Goal: Task Accomplishment & Management: Manage account settings

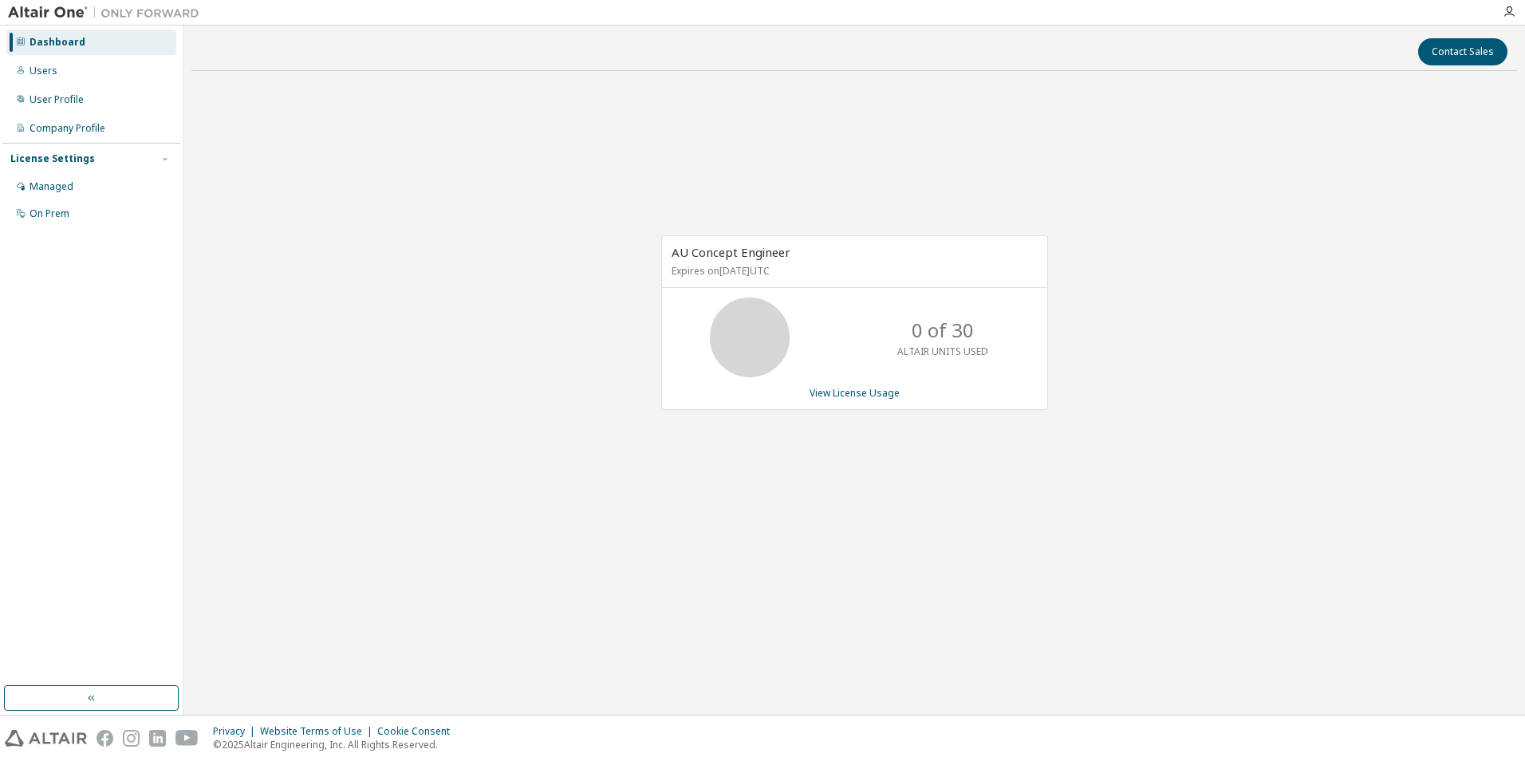
click at [765, 479] on div "AU Concept Engineer Expires on August 11, 2026 UTC 0 of 30 ALTAIR UNITS USED Vi…" at bounding box center [854, 331] width 1326 height 495
click at [53, 37] on div "Dashboard" at bounding box center [58, 42] width 56 height 13
click at [46, 63] on div "Users" at bounding box center [91, 71] width 170 height 26
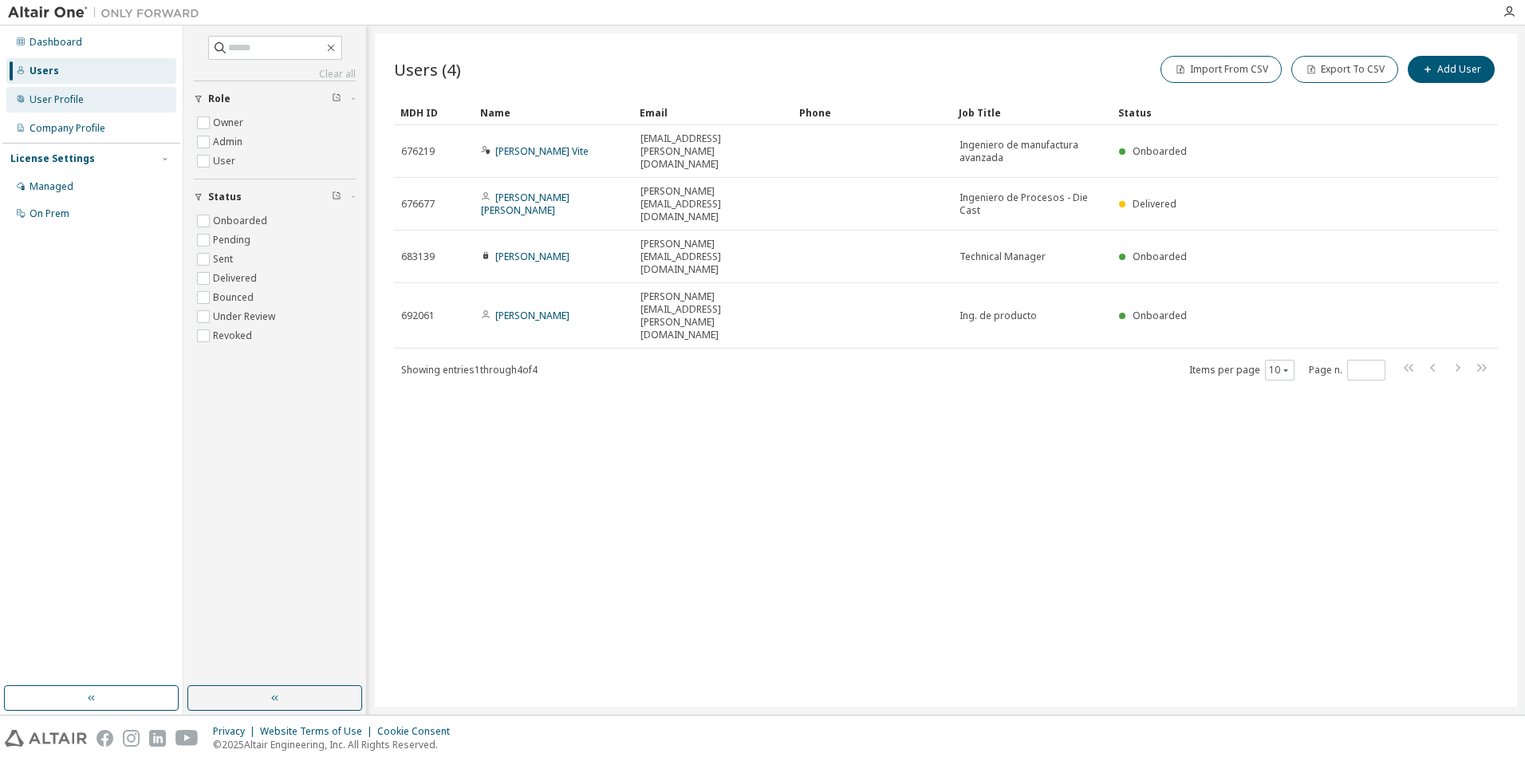
click at [60, 98] on div "User Profile" at bounding box center [57, 99] width 54 height 13
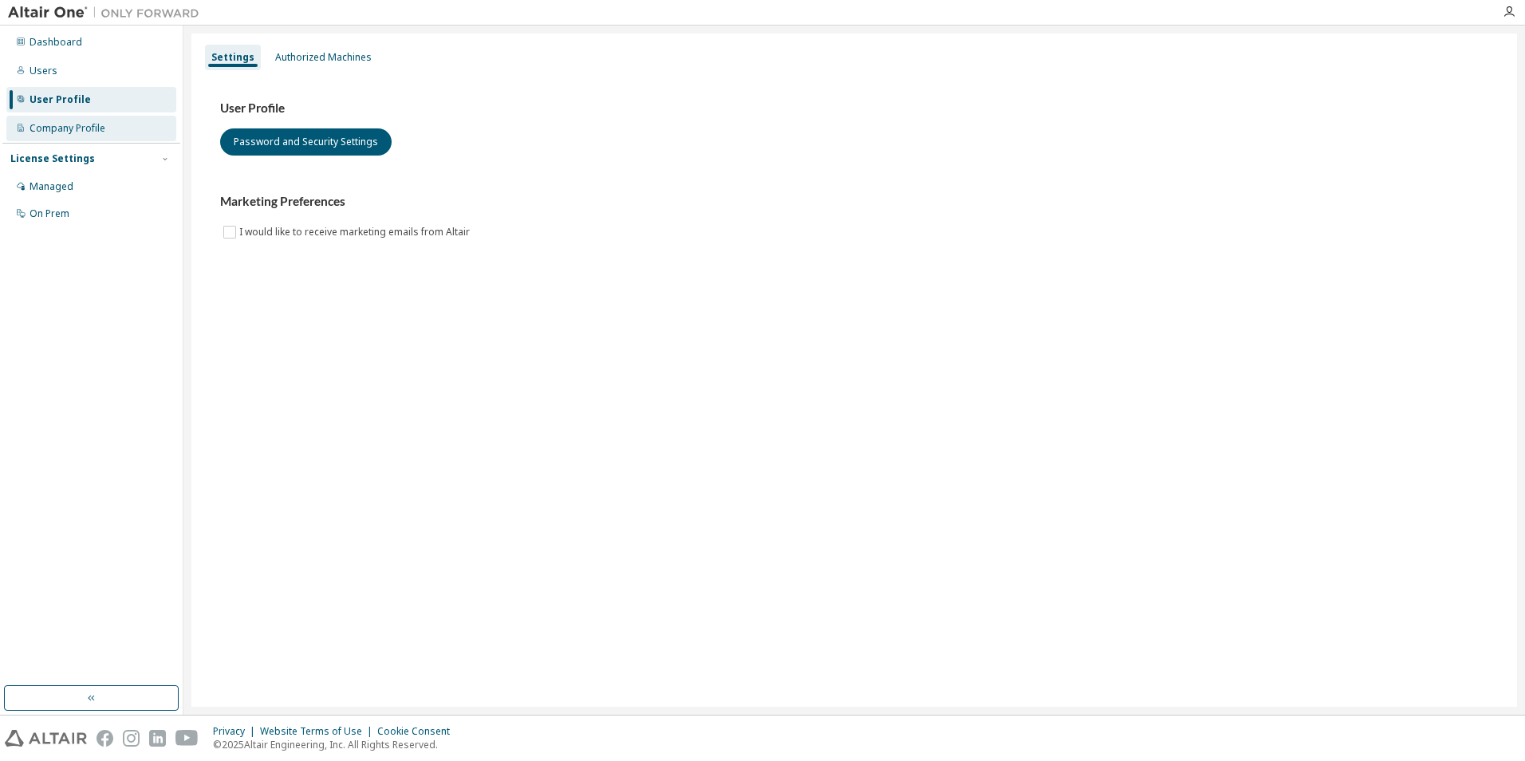
click at [81, 122] on div "Company Profile" at bounding box center [68, 128] width 76 height 13
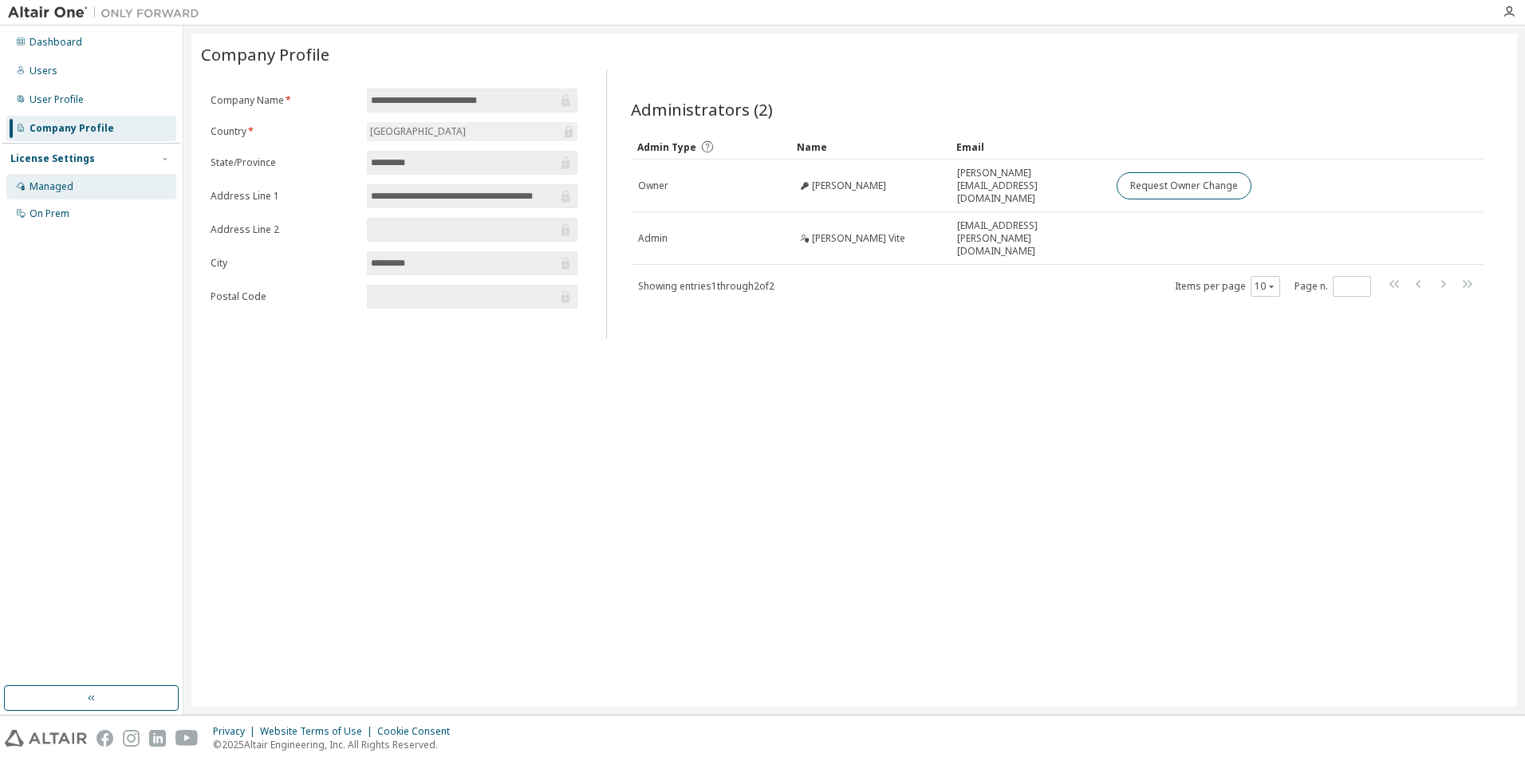
click at [67, 186] on div "Managed" at bounding box center [52, 186] width 44 height 13
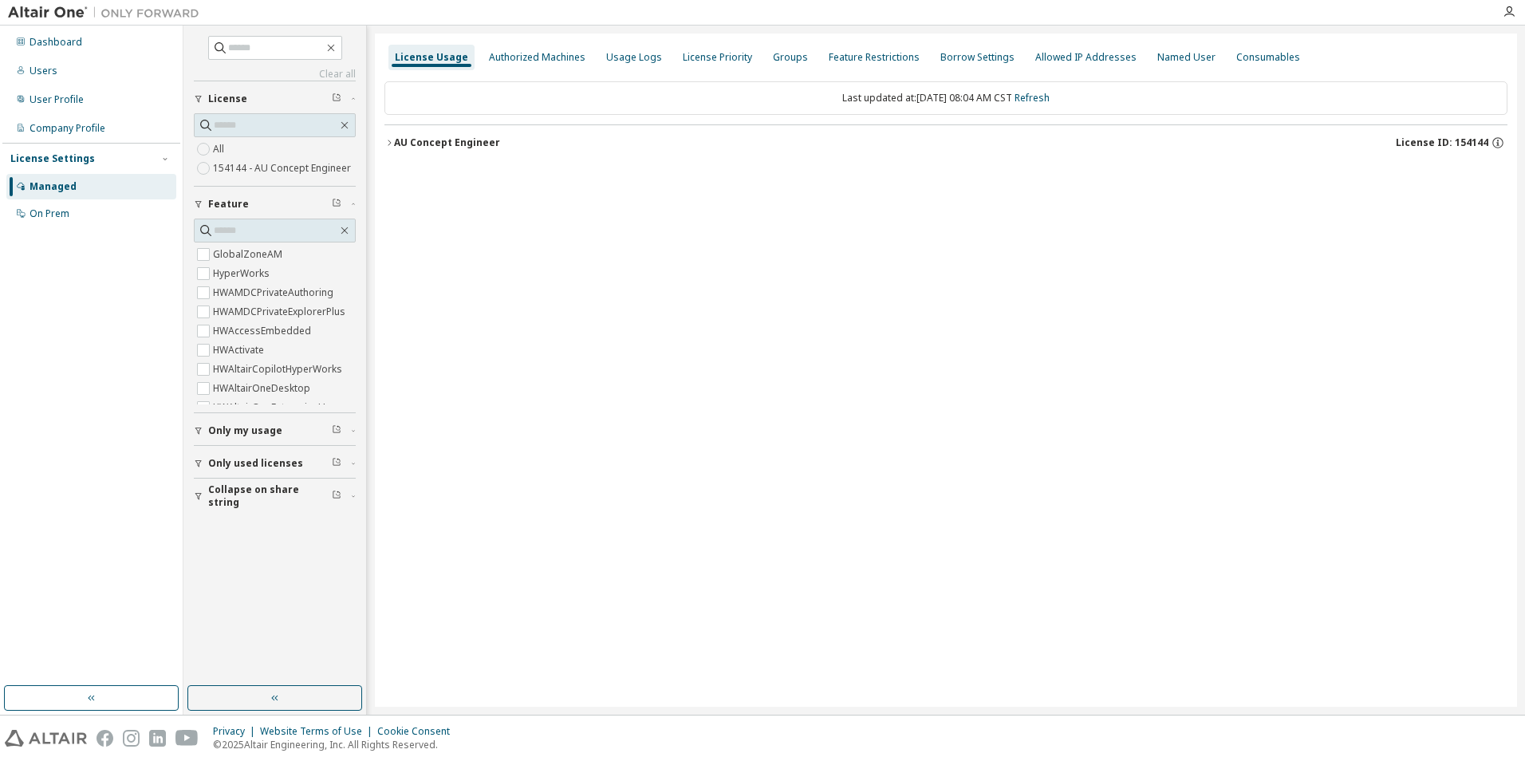
click at [393, 139] on icon "button" at bounding box center [390, 143] width 10 height 10
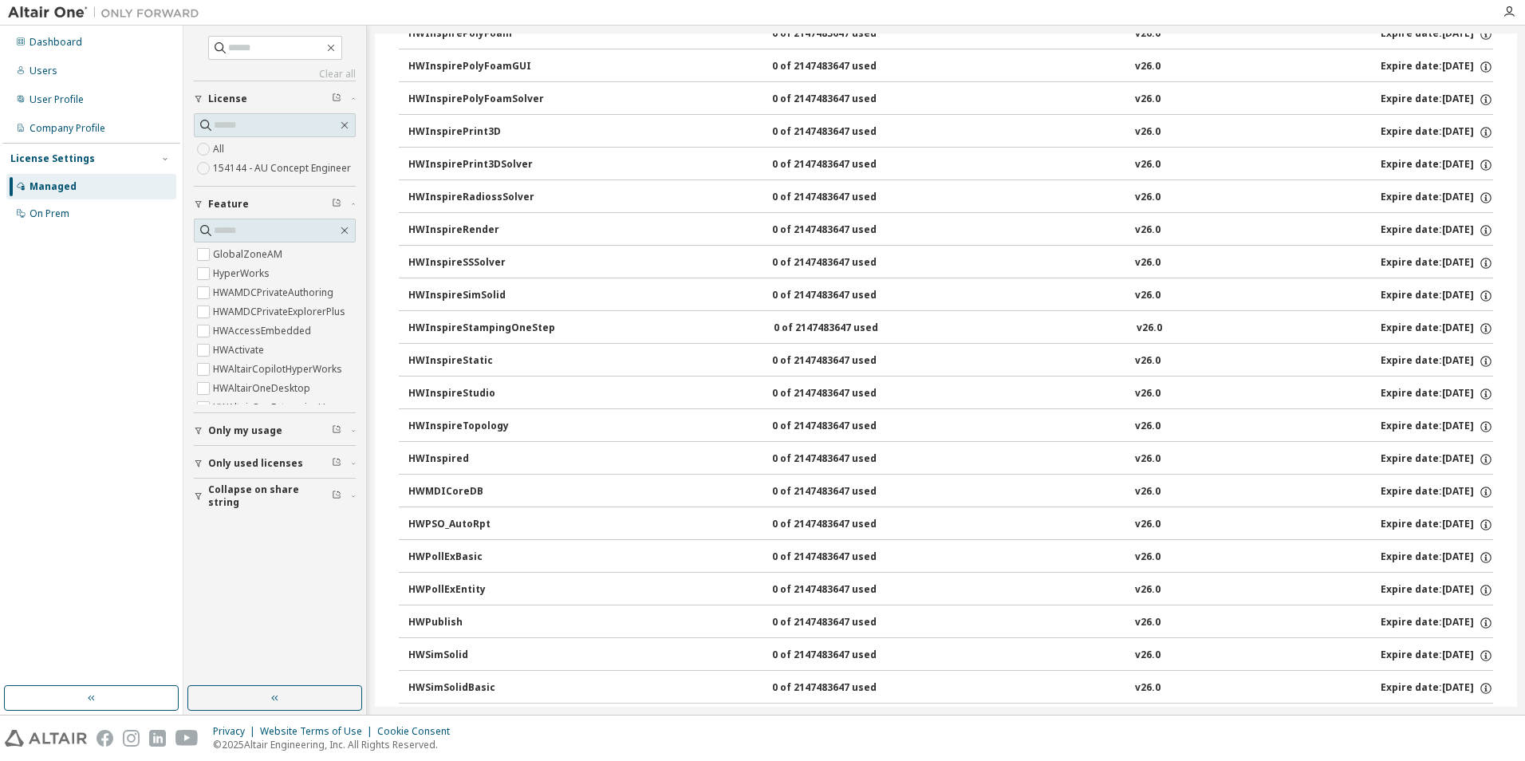
scroll to position [2393, 0]
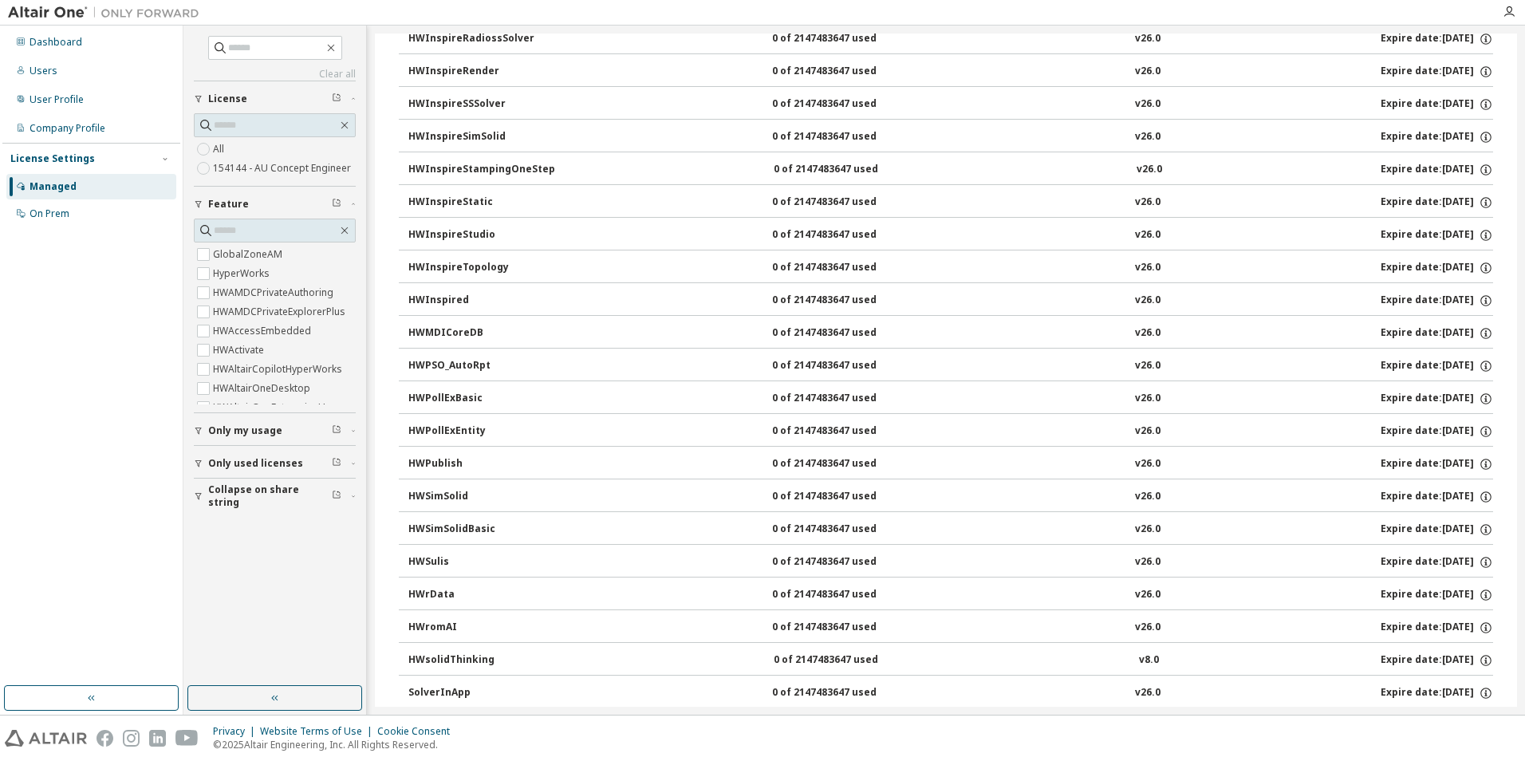
click at [436, 491] on div "HWSimSolid" at bounding box center [480, 497] width 144 height 14
click at [444, 495] on div "HWSimSolid" at bounding box center [480, 497] width 144 height 14
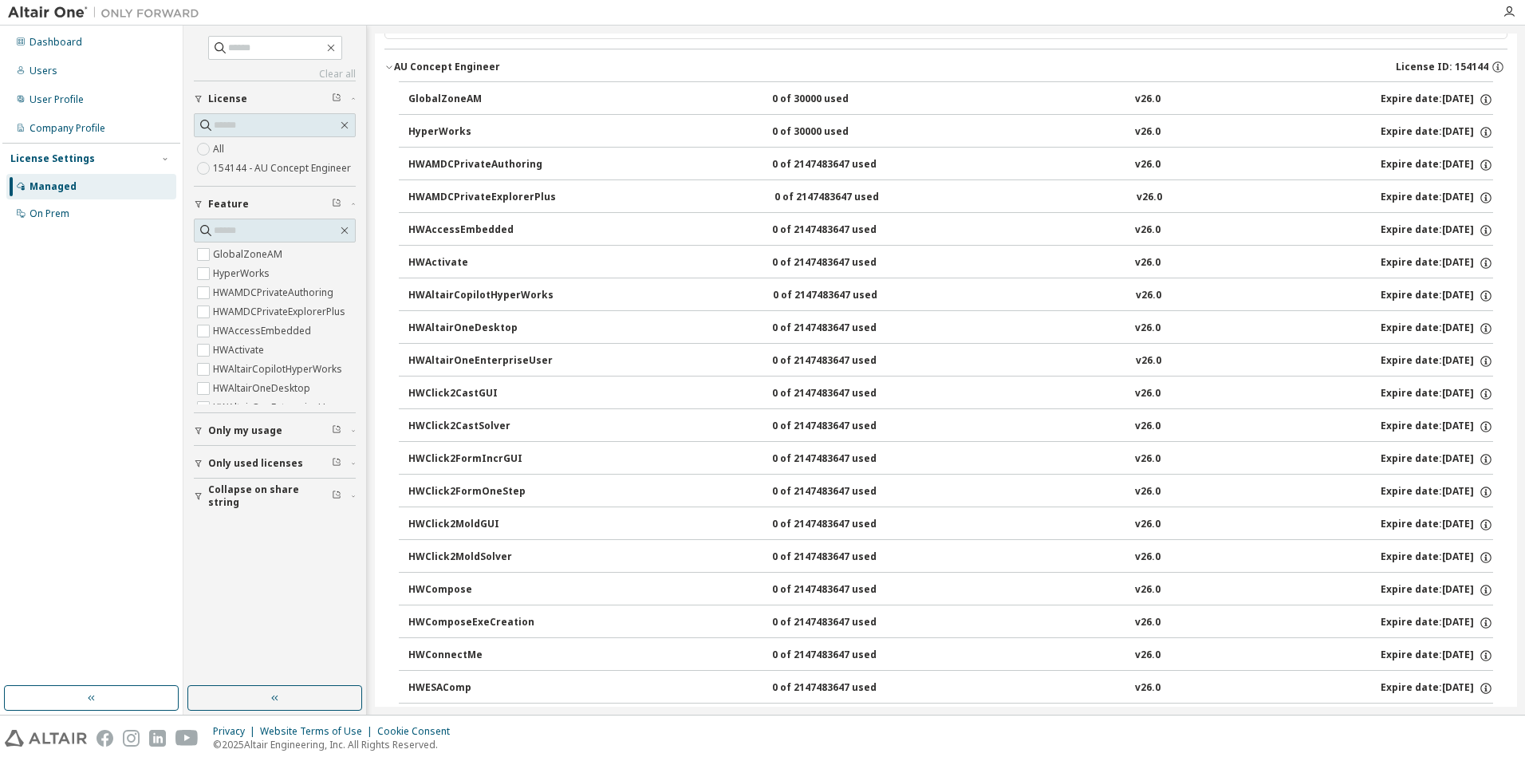
scroll to position [0, 0]
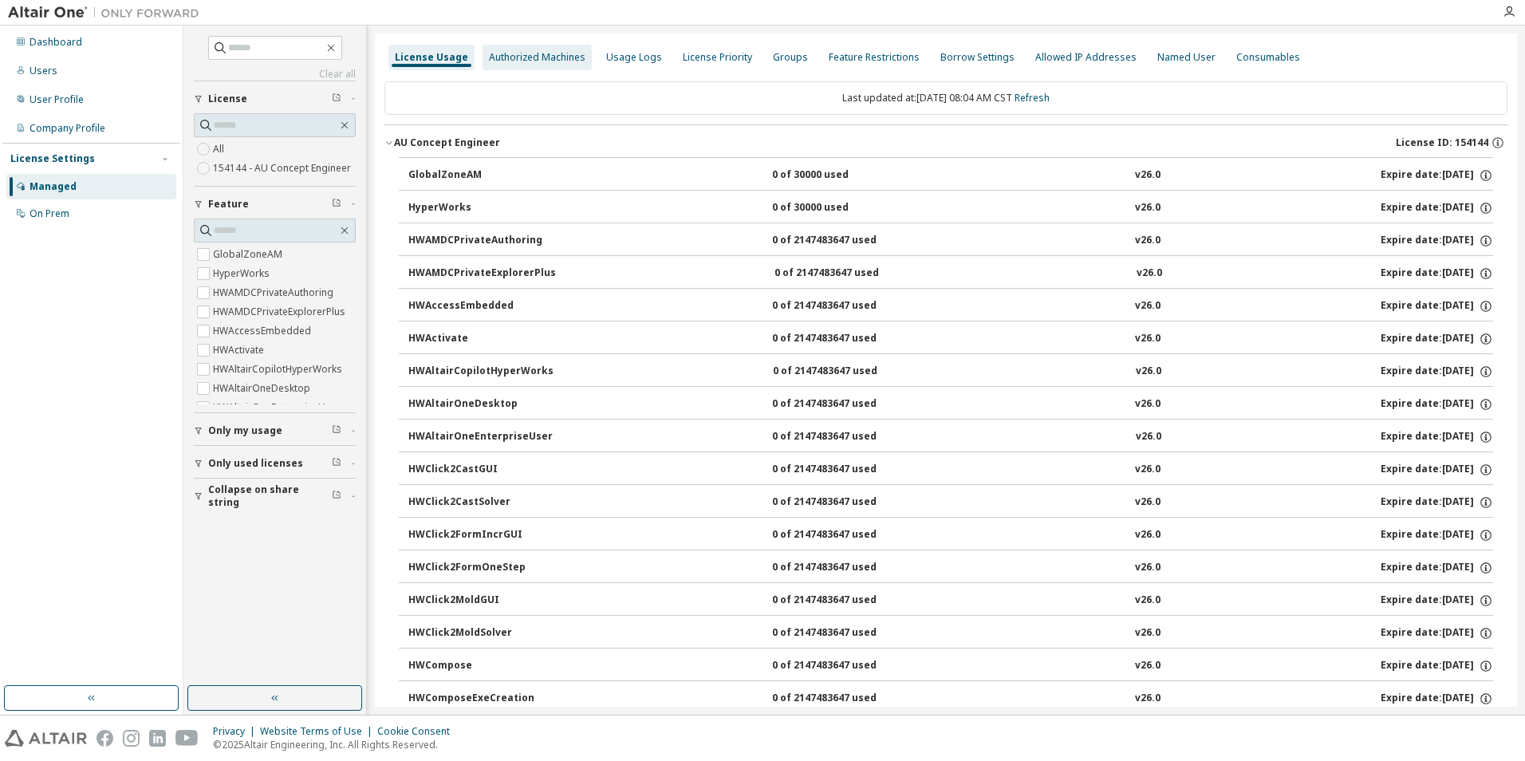
click at [519, 49] on div "Authorized Machines" at bounding box center [537, 58] width 109 height 26
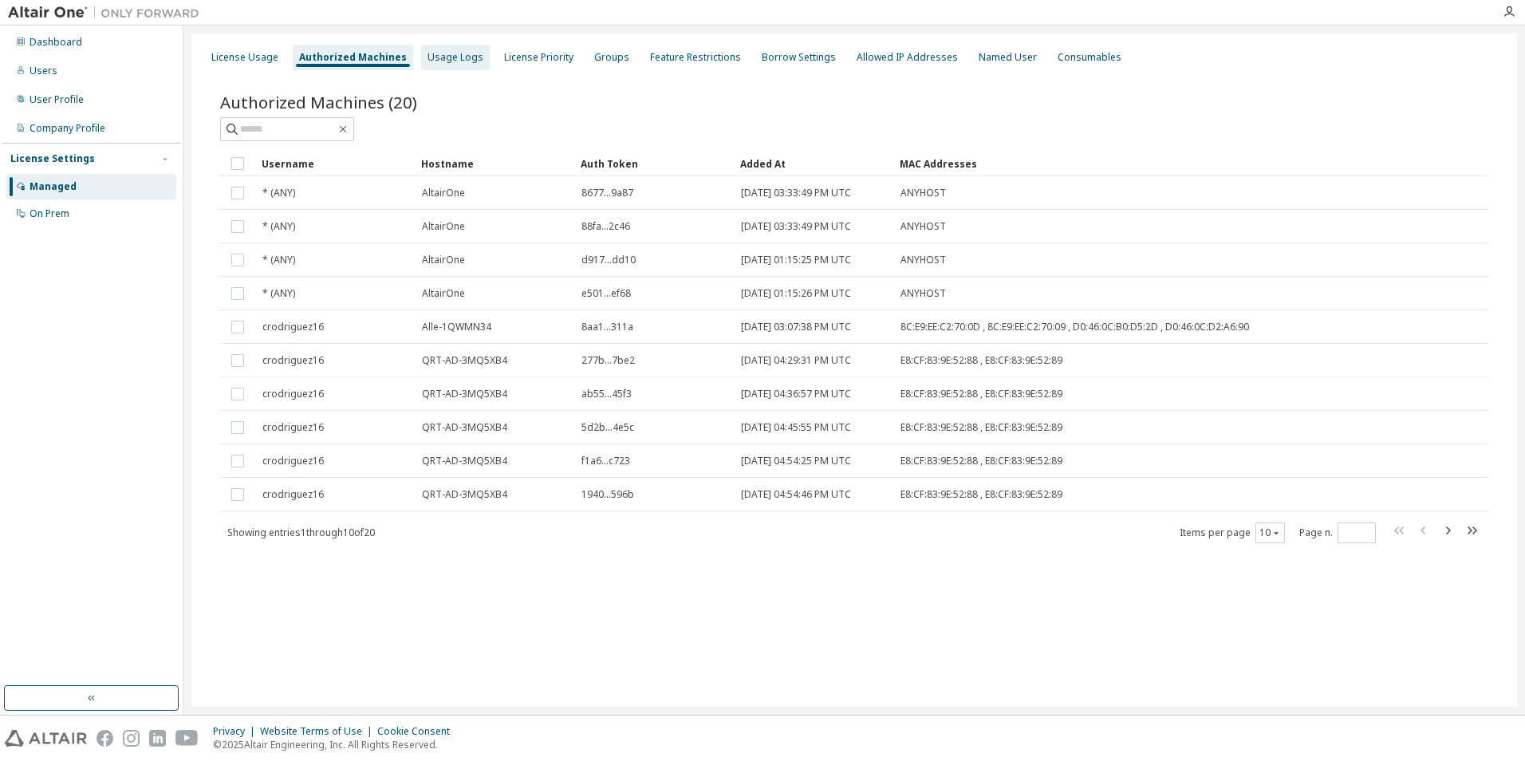
click at [460, 59] on div "Usage Logs" at bounding box center [456, 57] width 56 height 13
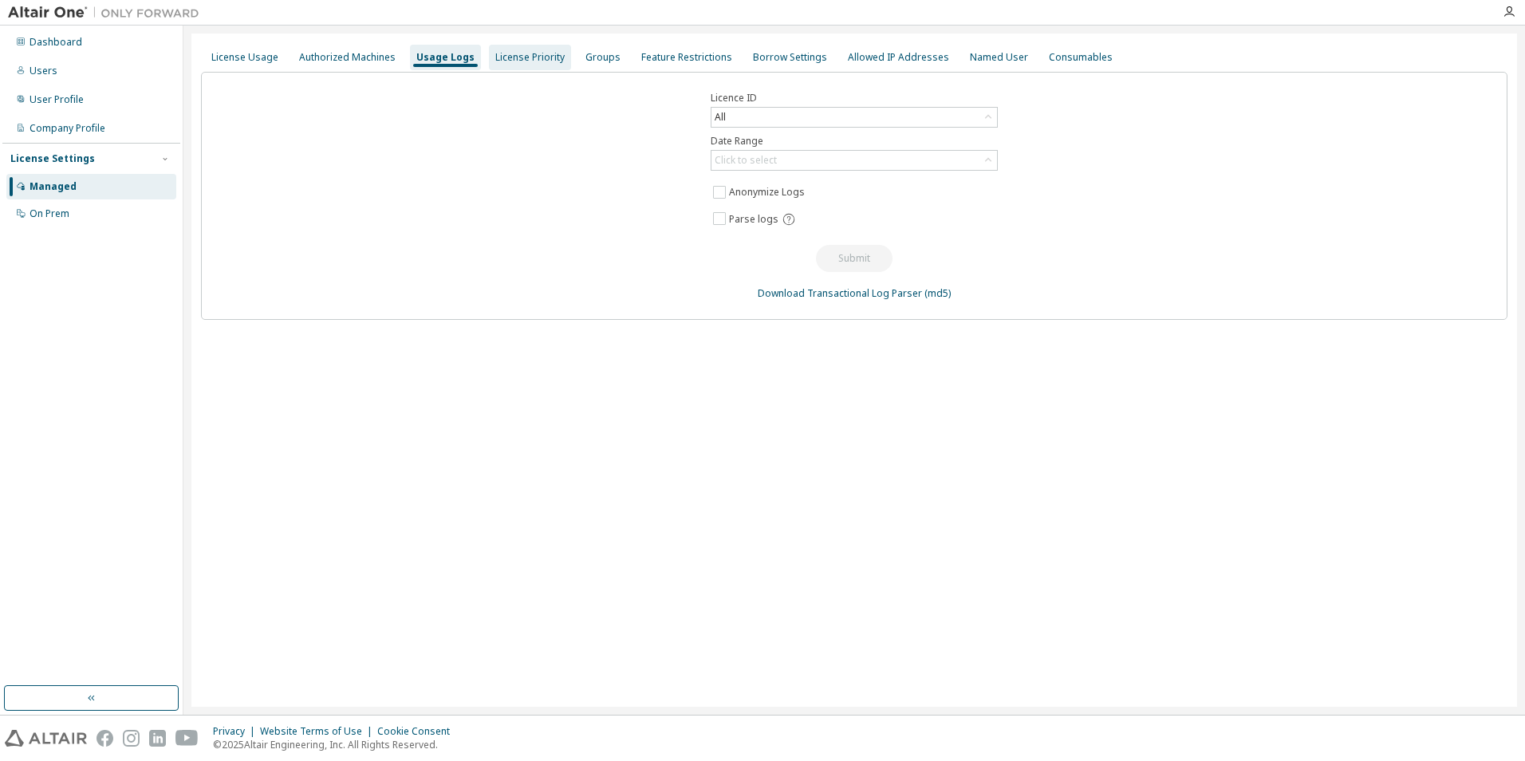
click at [533, 55] on div "License Priority" at bounding box center [529, 57] width 69 height 13
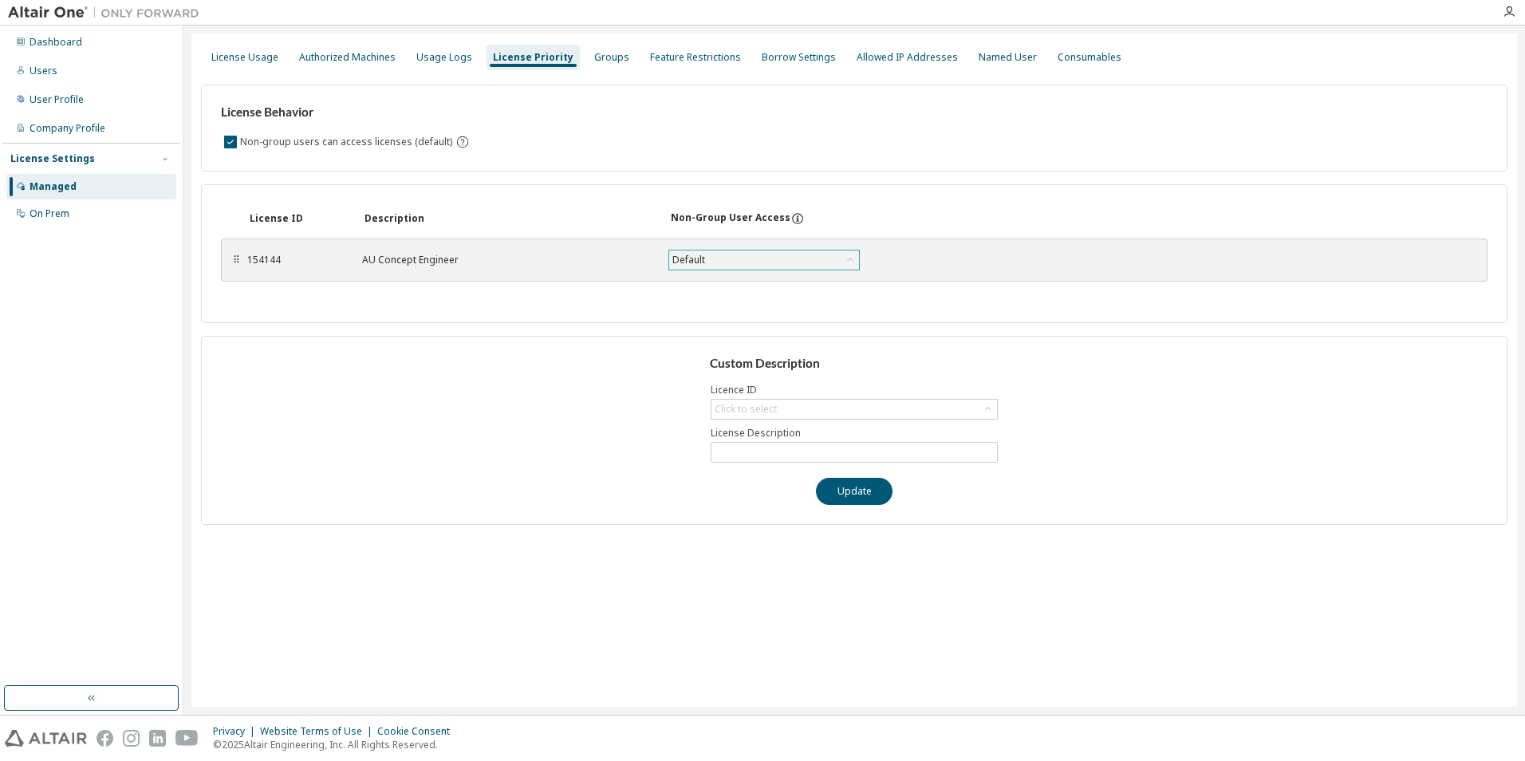
click at [805, 261] on div "Default" at bounding box center [764, 260] width 190 height 19
click at [602, 54] on div "Groups" at bounding box center [611, 57] width 35 height 13
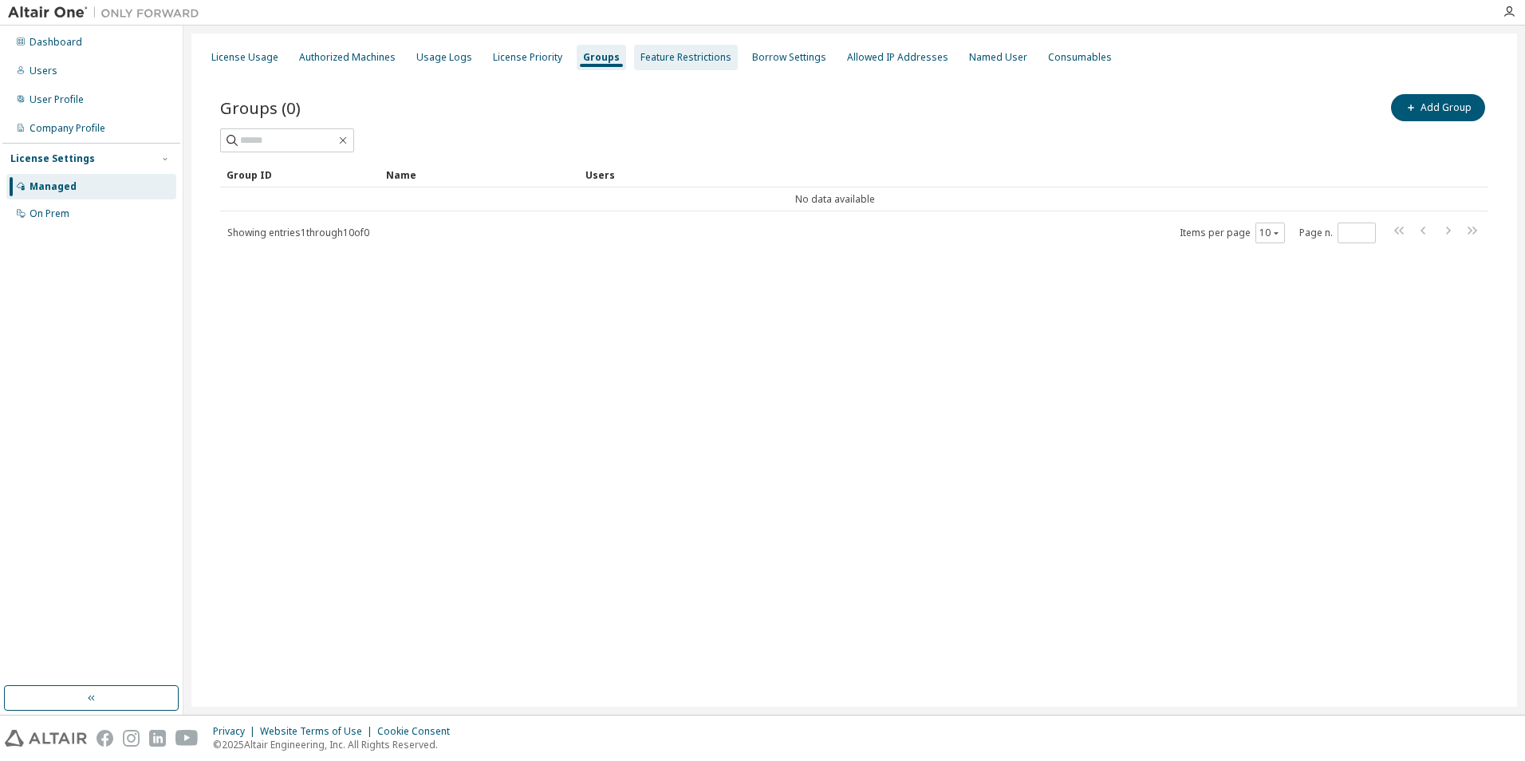
click at [650, 53] on div "Feature Restrictions" at bounding box center [686, 57] width 91 height 13
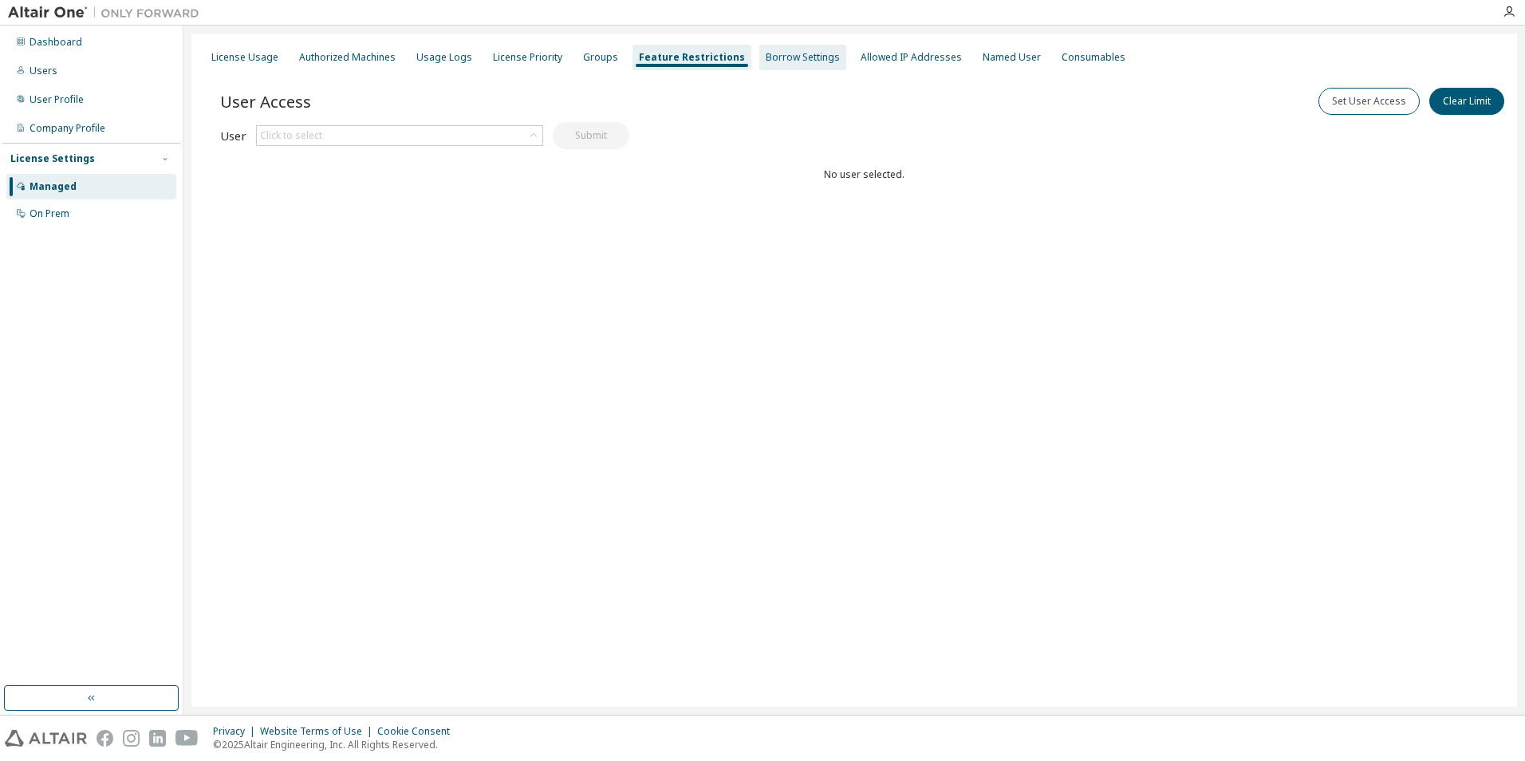
click at [766, 51] on div "Borrow Settings" at bounding box center [803, 57] width 74 height 13
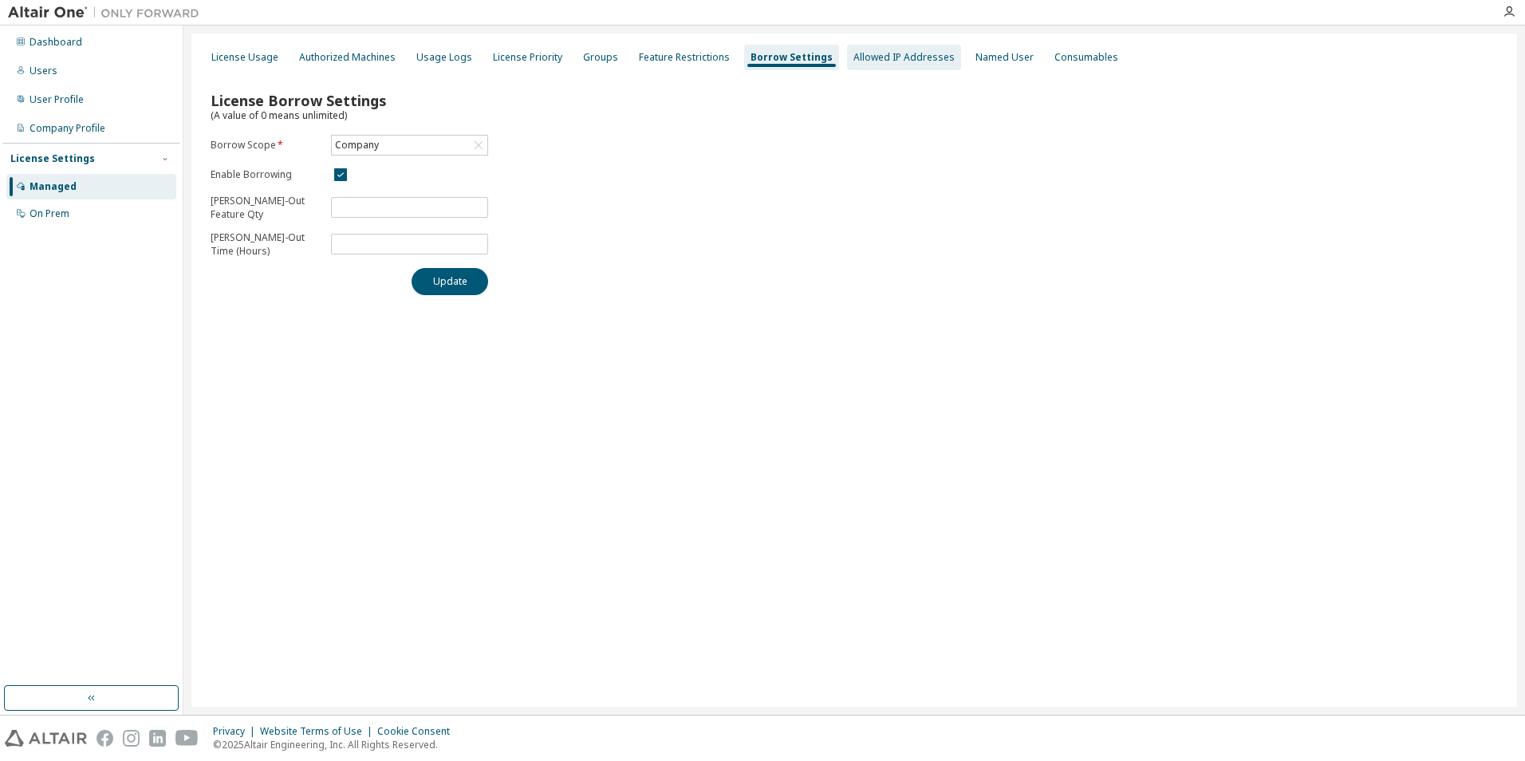
click at [880, 60] on div "Allowed IP Addresses" at bounding box center [904, 57] width 101 height 13
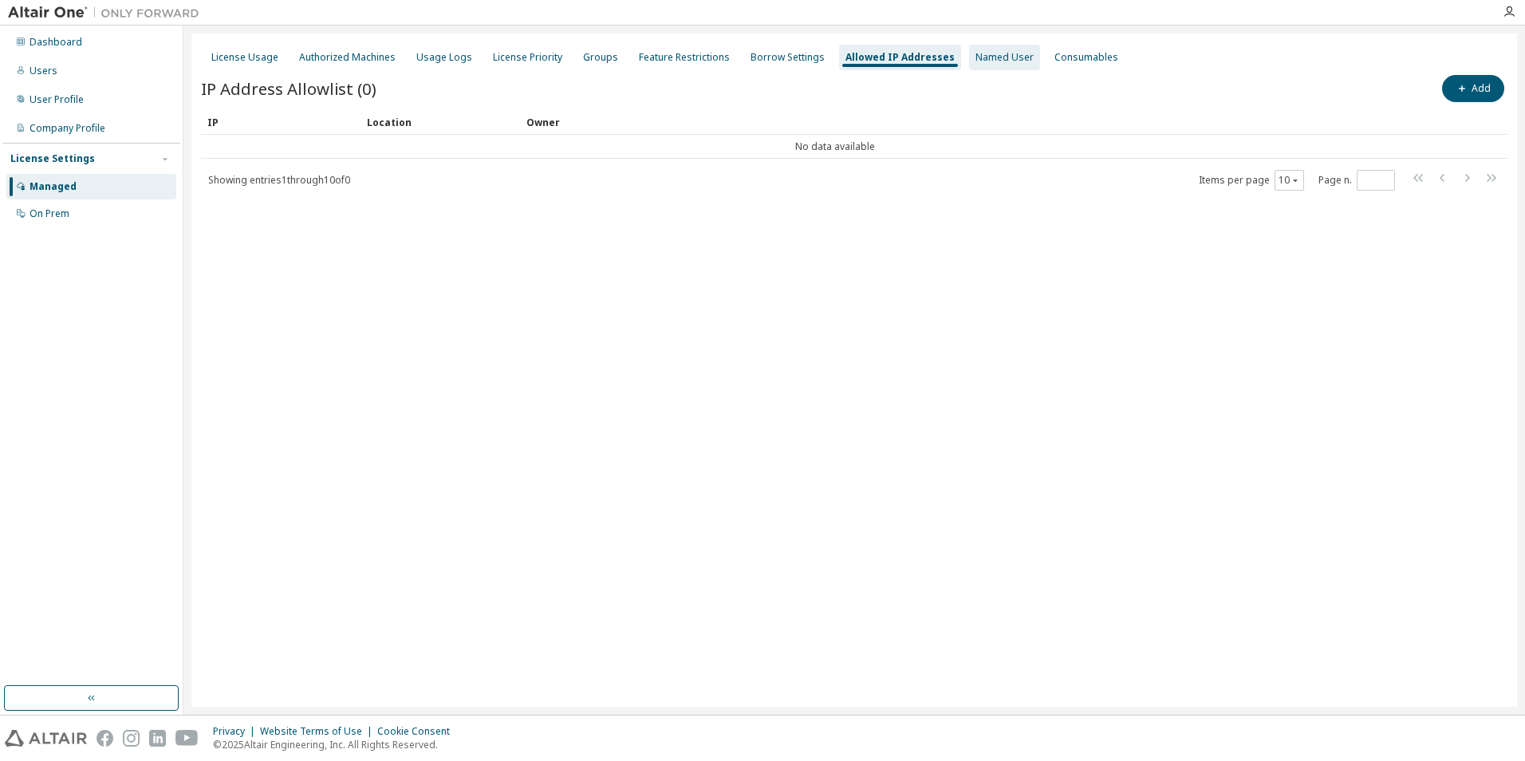
click at [977, 56] on div "Named User" at bounding box center [1005, 57] width 58 height 13
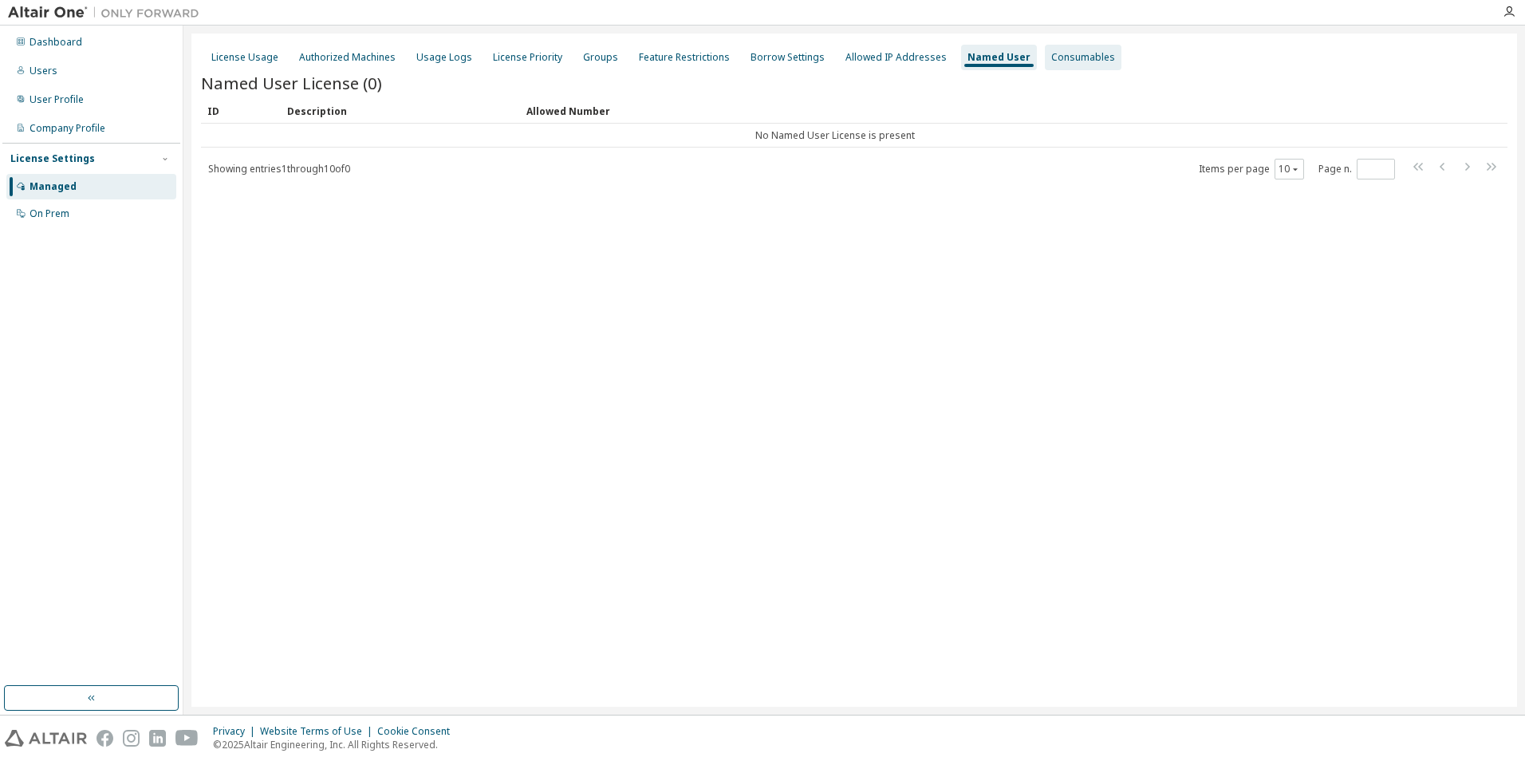
click at [1052, 53] on div "Consumables" at bounding box center [1084, 57] width 64 height 13
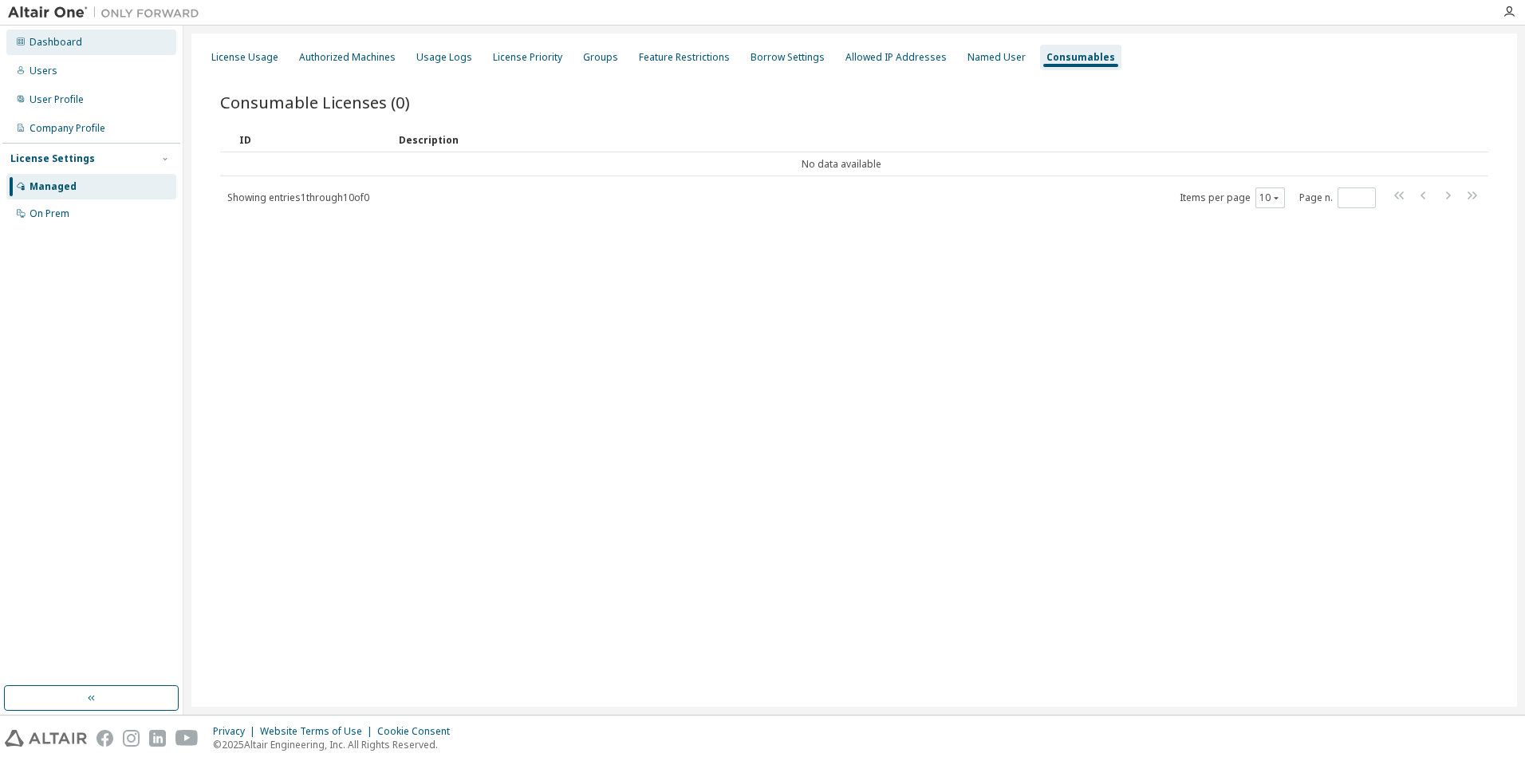
click at [109, 53] on div "Dashboard" at bounding box center [91, 43] width 170 height 26
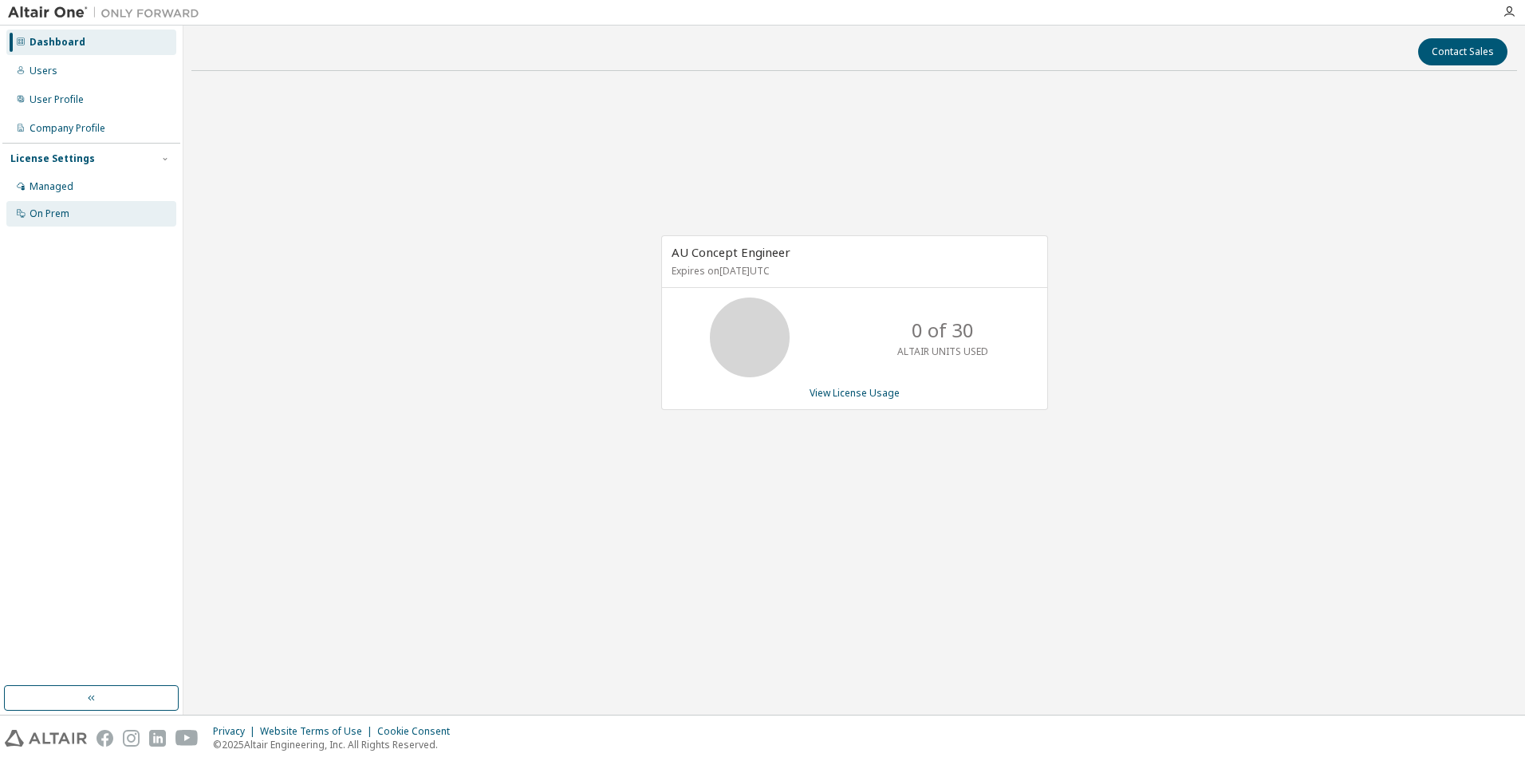
click at [51, 218] on div "On Prem" at bounding box center [50, 213] width 40 height 13
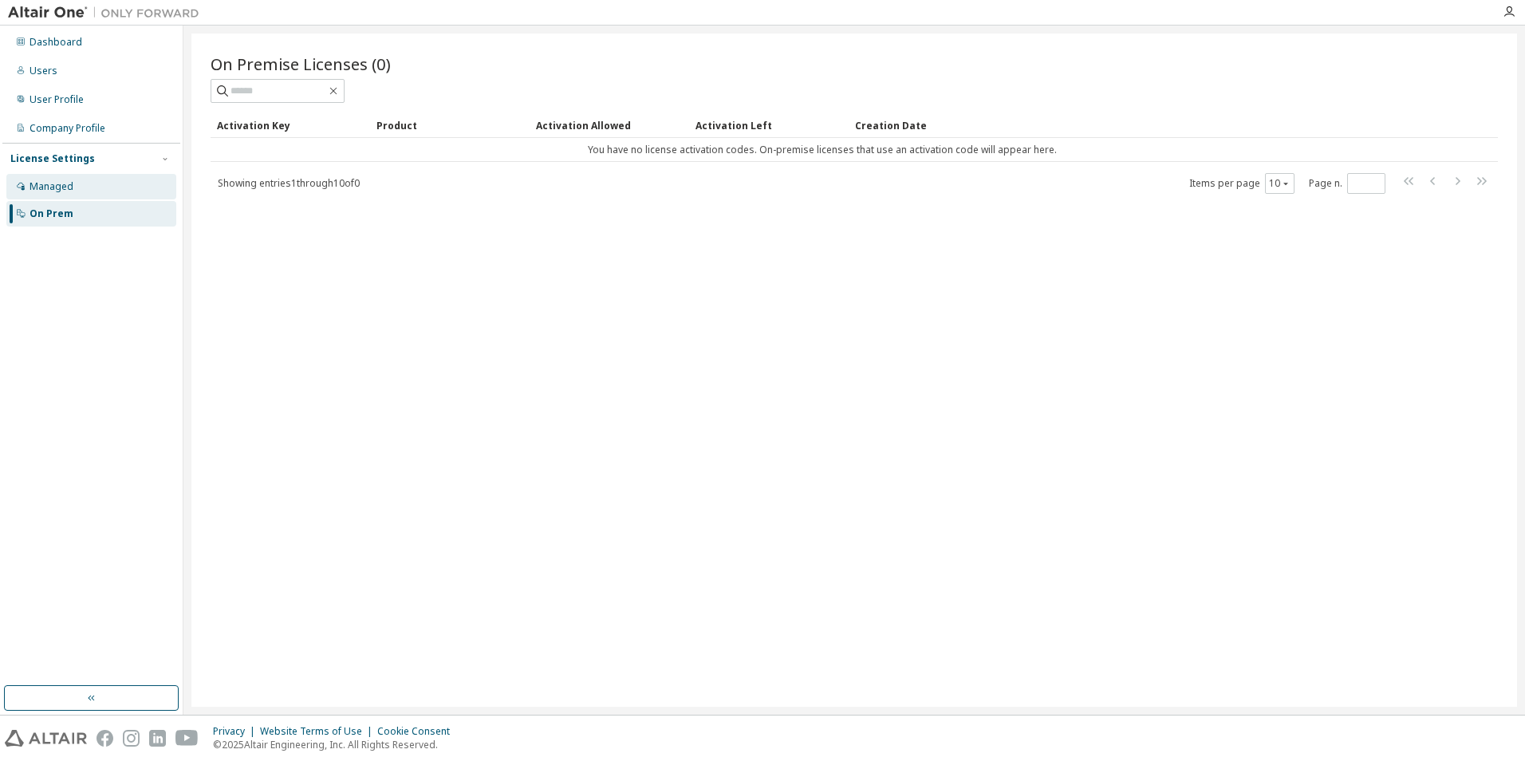
click at [52, 196] on div "Managed" at bounding box center [91, 187] width 170 height 26
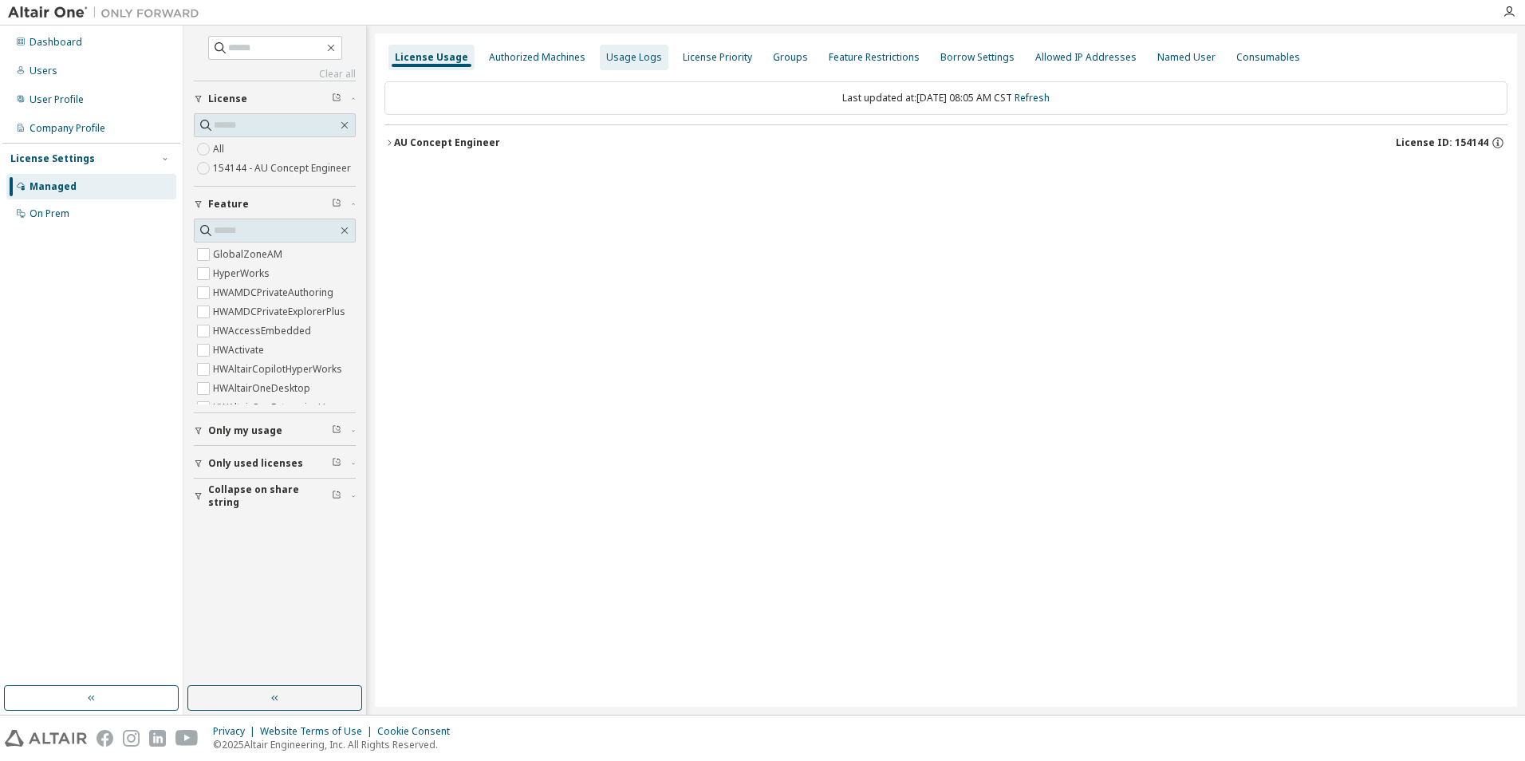
click at [606, 57] on div "Usage Logs" at bounding box center [634, 57] width 56 height 13
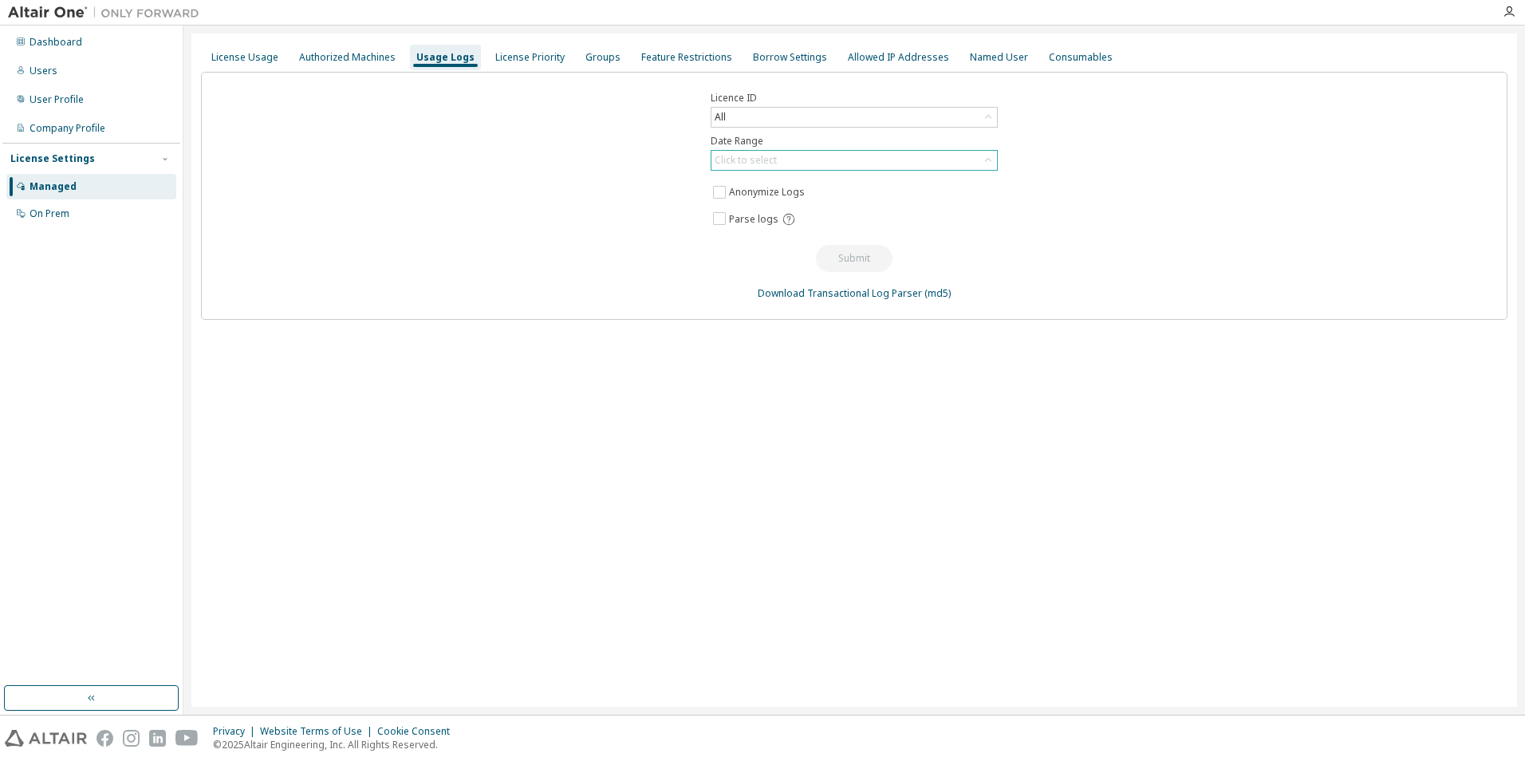
click at [772, 156] on div "Click to select" at bounding box center [746, 160] width 62 height 13
click at [758, 201] on li "Last 30 days" at bounding box center [853, 205] width 282 height 21
click at [844, 250] on button "Submit" at bounding box center [854, 258] width 77 height 27
click at [56, 62] on div "Users" at bounding box center [91, 71] width 170 height 26
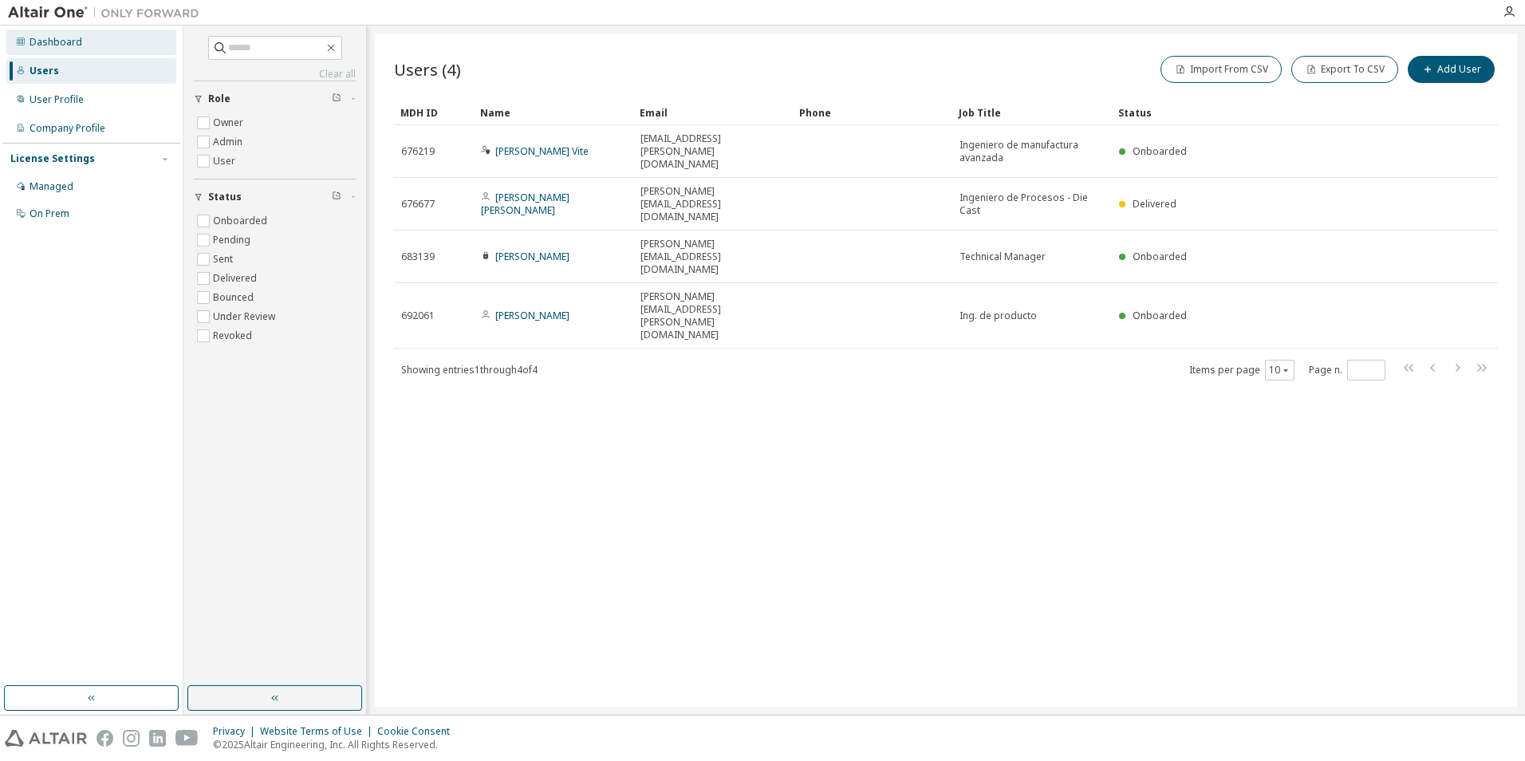
click at [57, 45] on div "Dashboard" at bounding box center [56, 42] width 53 height 13
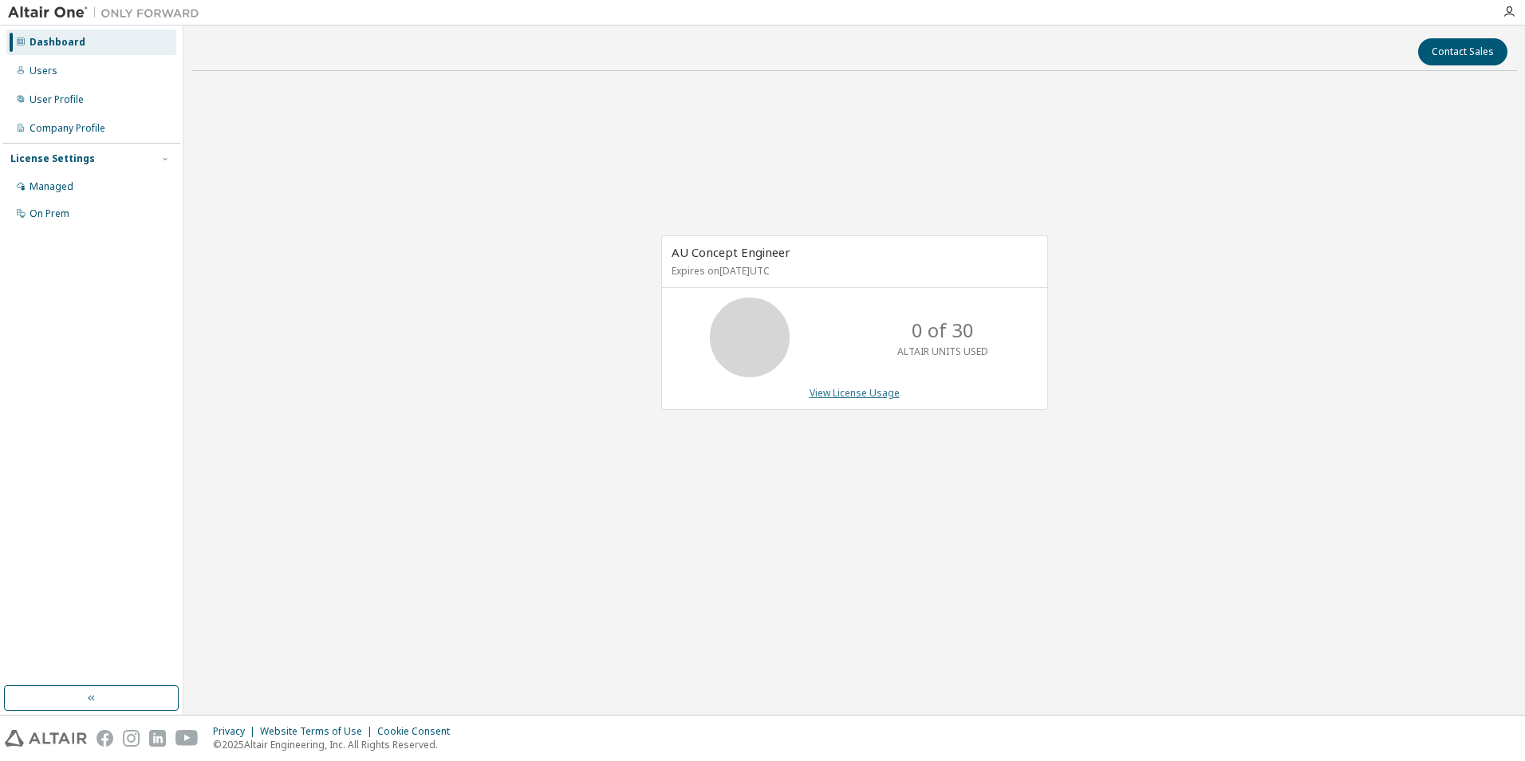
click at [824, 394] on link "View License Usage" at bounding box center [855, 393] width 90 height 14
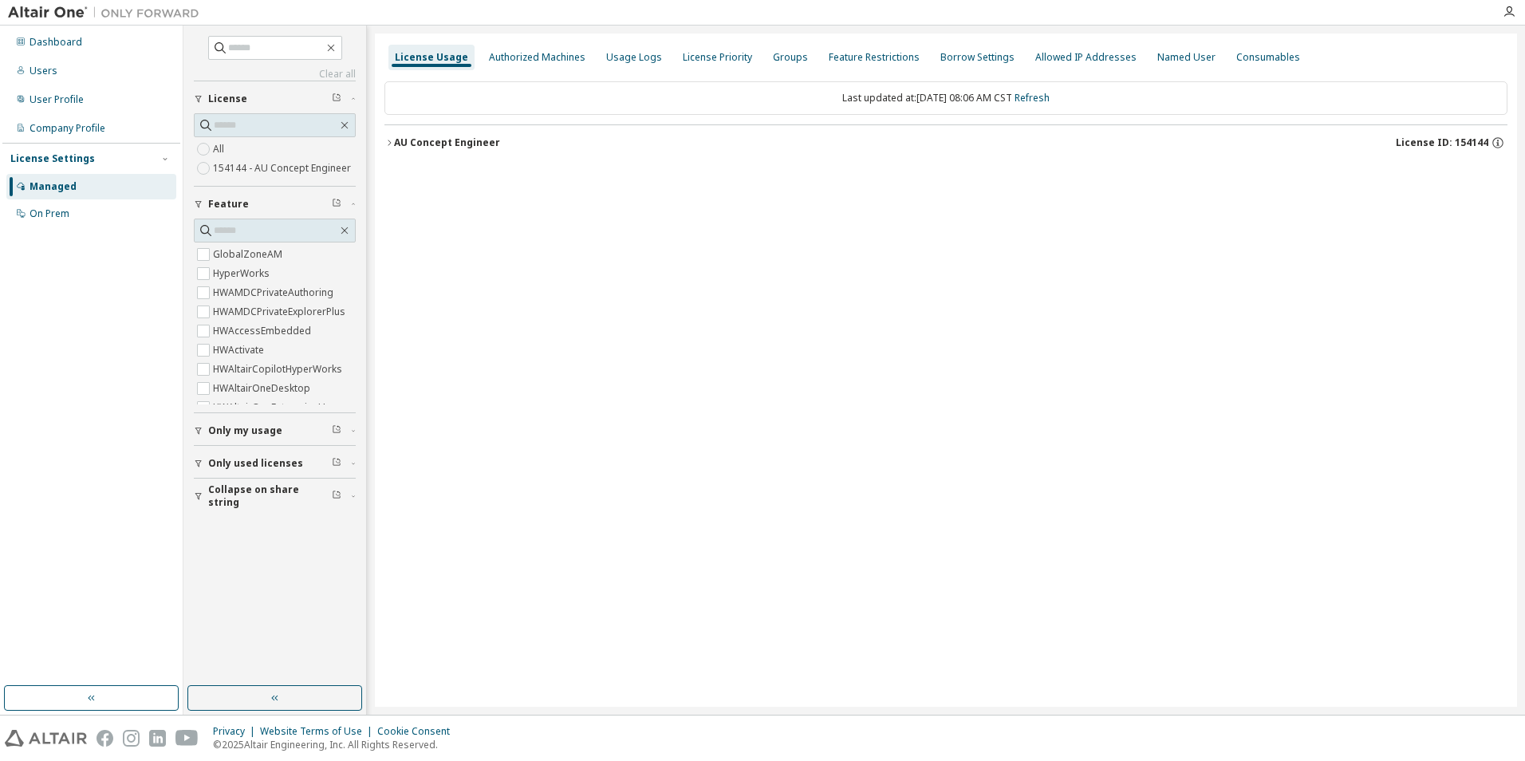
click at [402, 137] on div "AU Concept Engineer" at bounding box center [447, 142] width 106 height 13
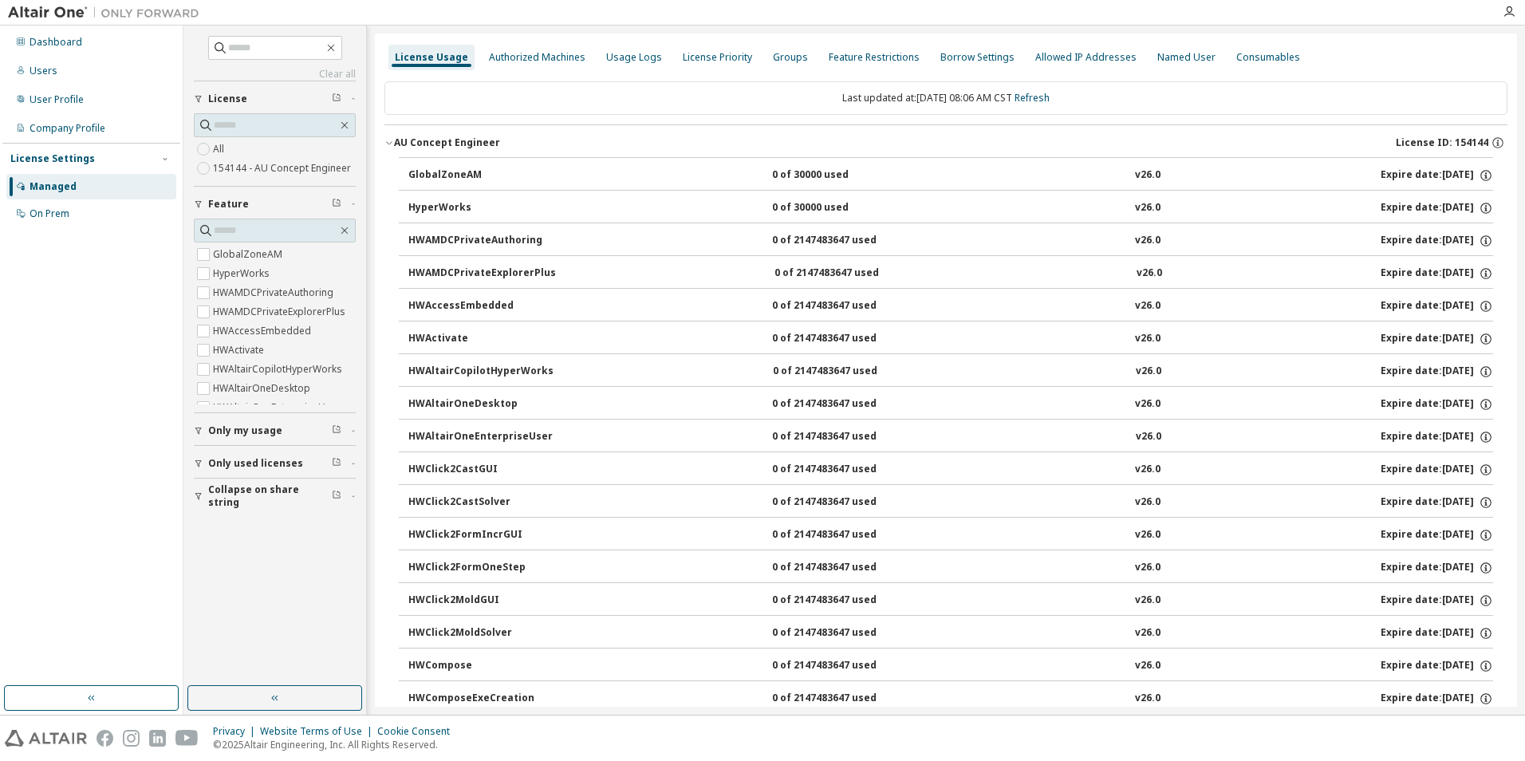
click at [231, 433] on span "Only my usage" at bounding box center [245, 430] width 74 height 13
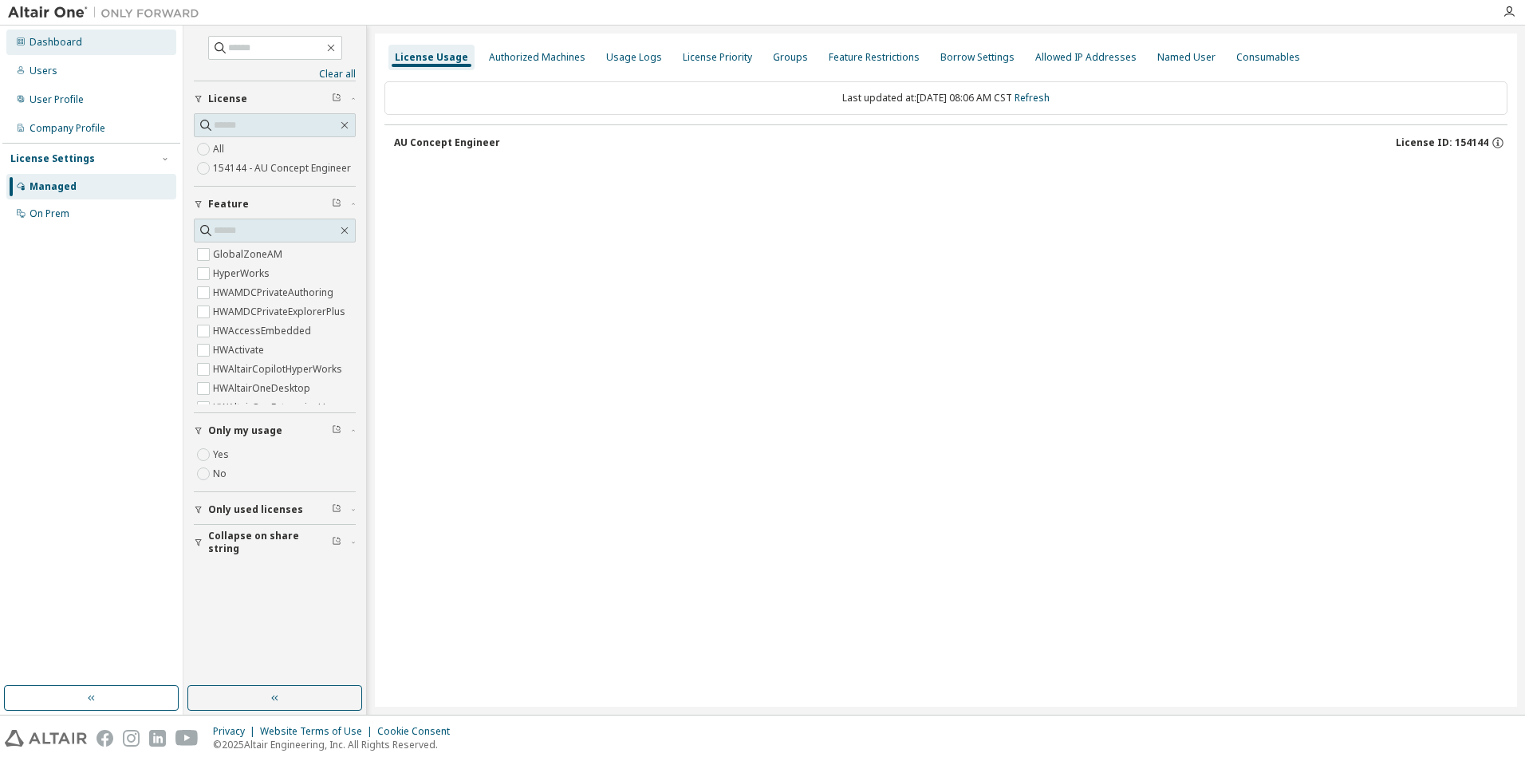
click at [50, 47] on div "Dashboard" at bounding box center [56, 42] width 53 height 13
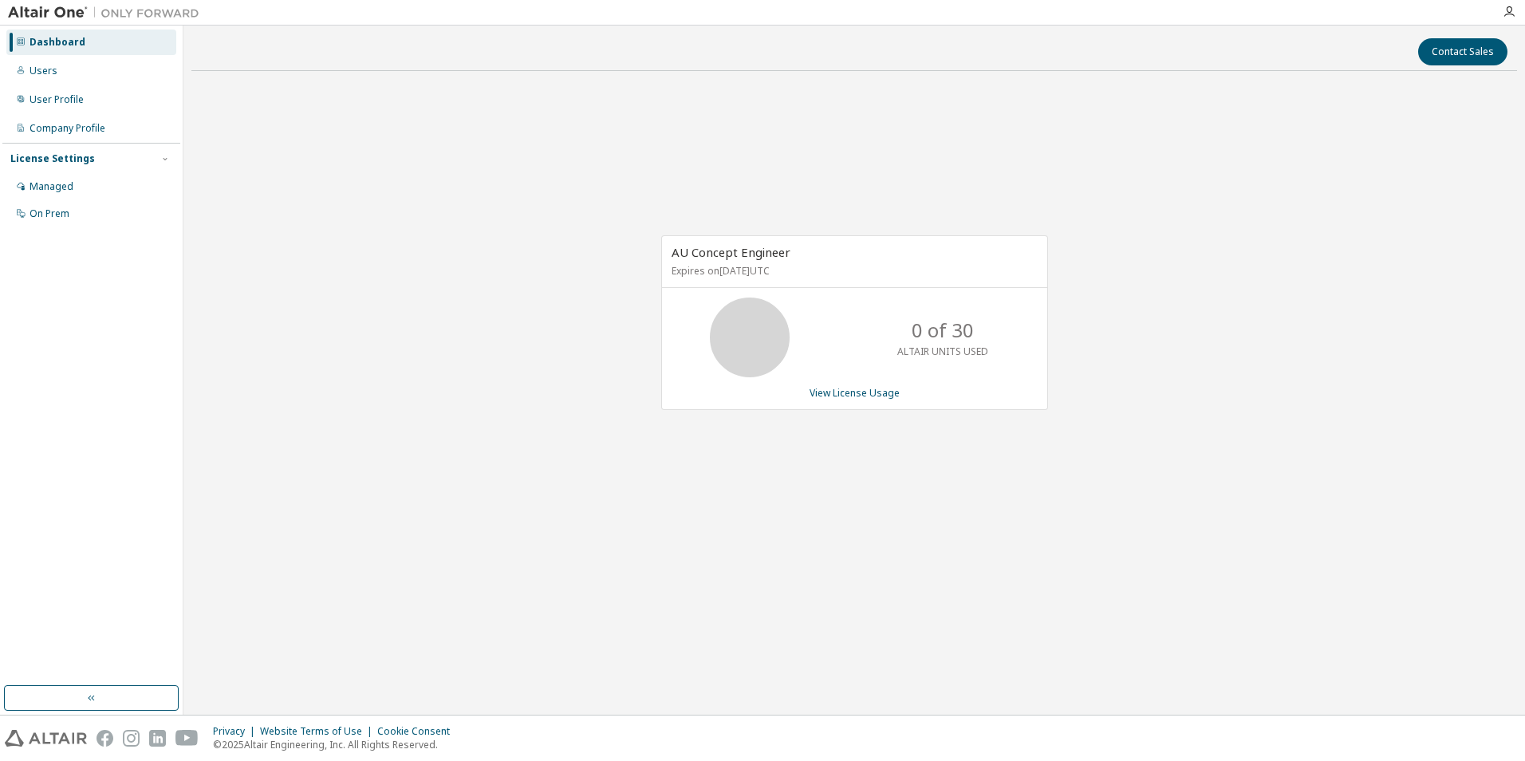
click at [495, 480] on div "AU Concept Engineer Expires on August 11, 2026 UTC 0 of 30 ALTAIR UNITS USED Vi…" at bounding box center [854, 331] width 1326 height 495
click at [59, 69] on div "Users" at bounding box center [91, 71] width 170 height 26
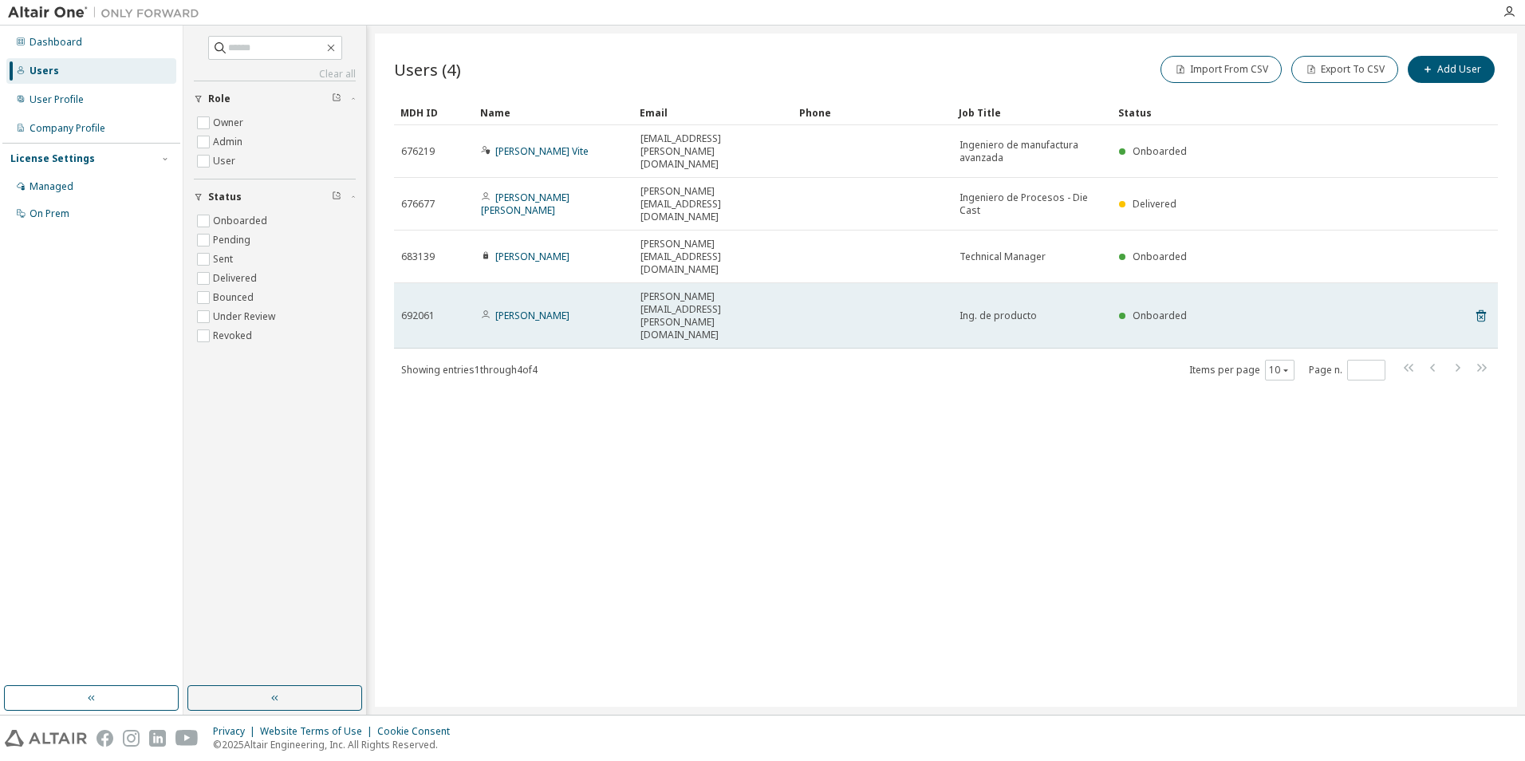
click at [1004, 310] on span "Ing. de producto" at bounding box center [998, 316] width 77 height 13
click at [991, 310] on span "Ing. de producto" at bounding box center [998, 316] width 77 height 13
click at [509, 309] on link "[PERSON_NAME]" at bounding box center [532, 316] width 74 height 14
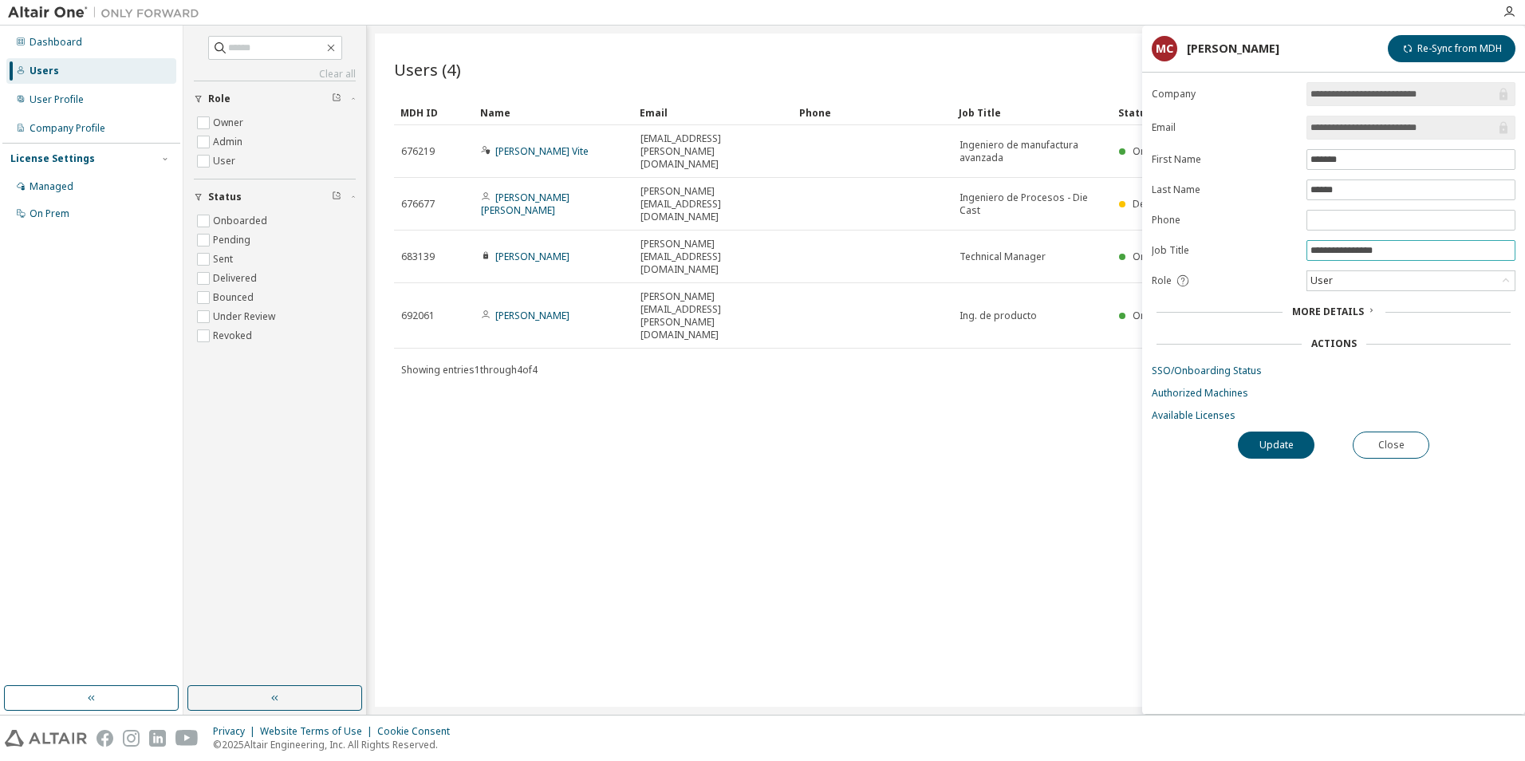
click at [1325, 248] on input "**********" at bounding box center [1411, 250] width 201 height 13
type input "**********"
click at [1277, 447] on button "Update" at bounding box center [1276, 445] width 77 height 27
click at [962, 459] on div "Users (4) Import From CSV Export To CSV Add User Clear Load Save Save As Field …" at bounding box center [946, 370] width 1142 height 673
click at [1368, 439] on button "Close" at bounding box center [1391, 445] width 77 height 27
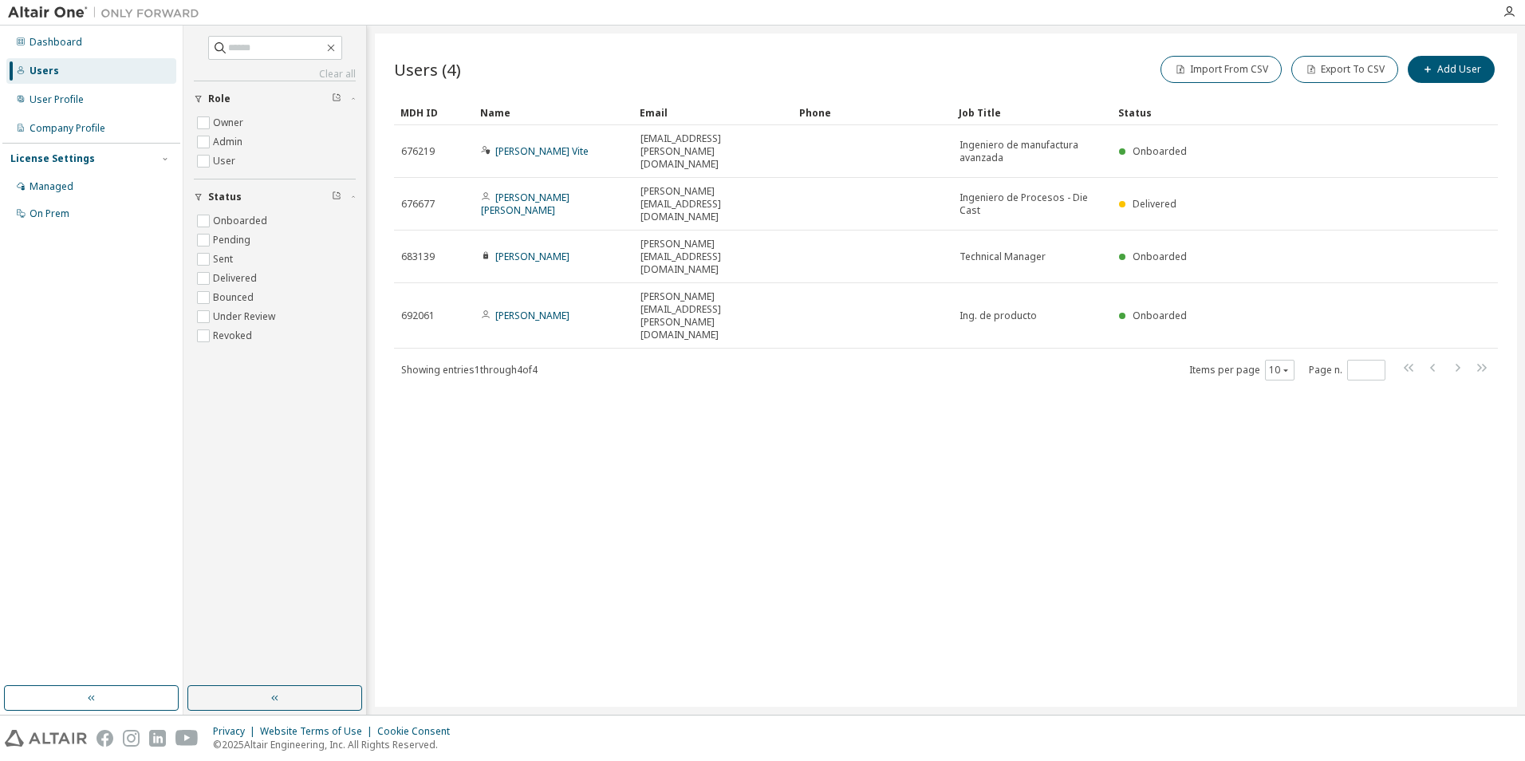
click at [770, 481] on div "Users (4) Import From CSV Export To CSV Add User Clear Load Save Save As Field …" at bounding box center [946, 370] width 1142 height 673
click at [695, 429] on div "Users (4) Import From CSV Export To CSV Add User Clear Load Save Save As Field …" at bounding box center [946, 370] width 1142 height 673
